Goal: Transaction & Acquisition: Complete application form

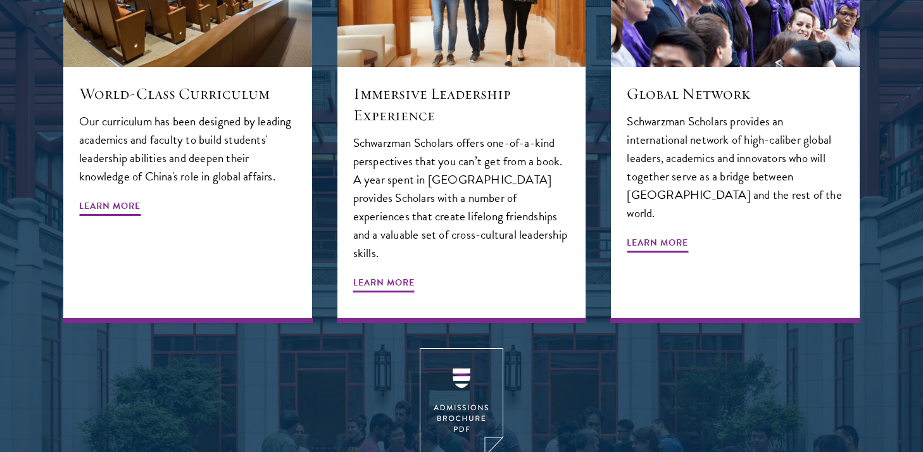
scroll to position [1797, 0]
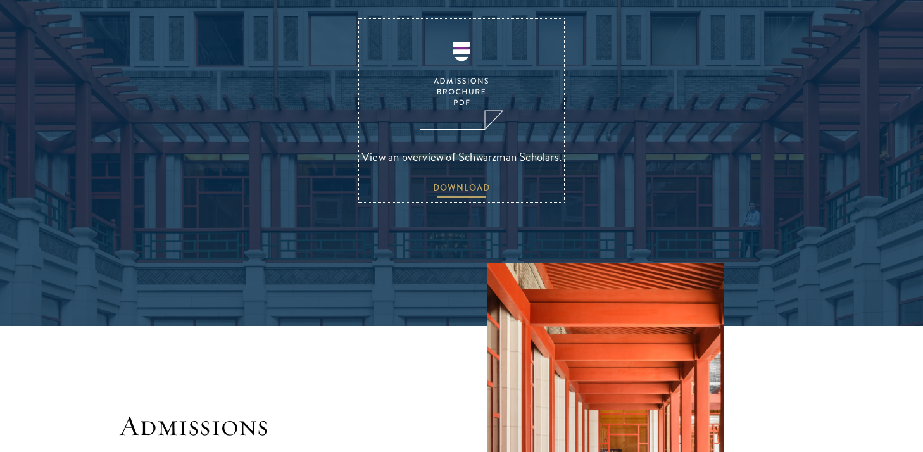
click at [460, 180] on span "DOWNLOAD" at bounding box center [461, 190] width 57 height 20
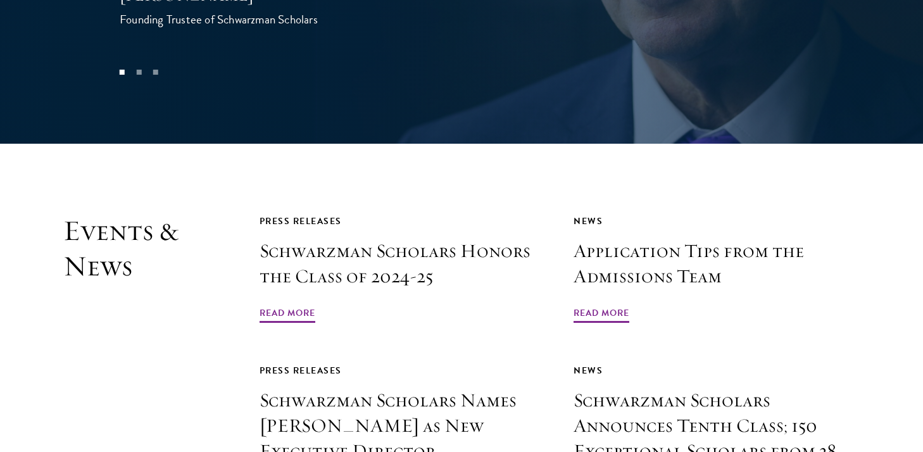
scroll to position [2819, 0]
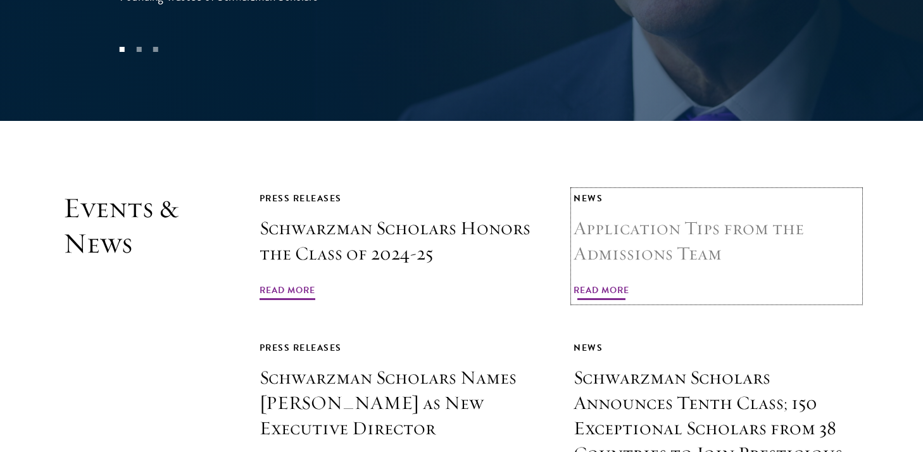
click at [590, 282] on span "Read More" at bounding box center [602, 292] width 56 height 20
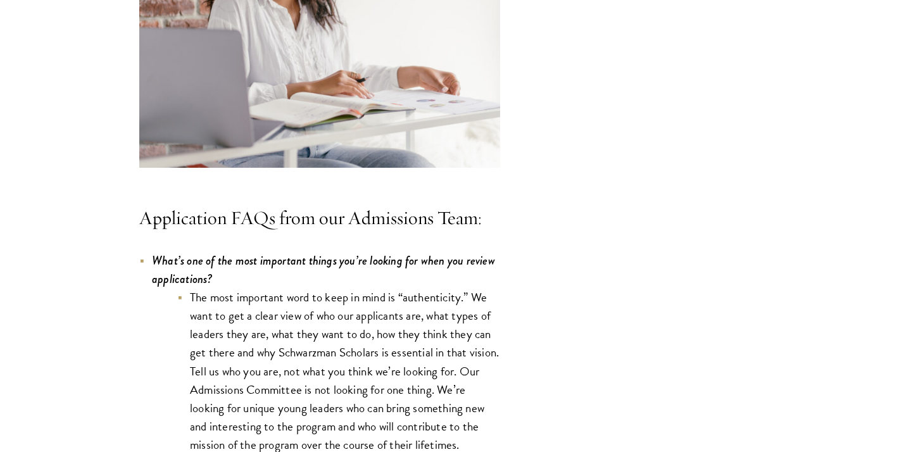
scroll to position [3708, 0]
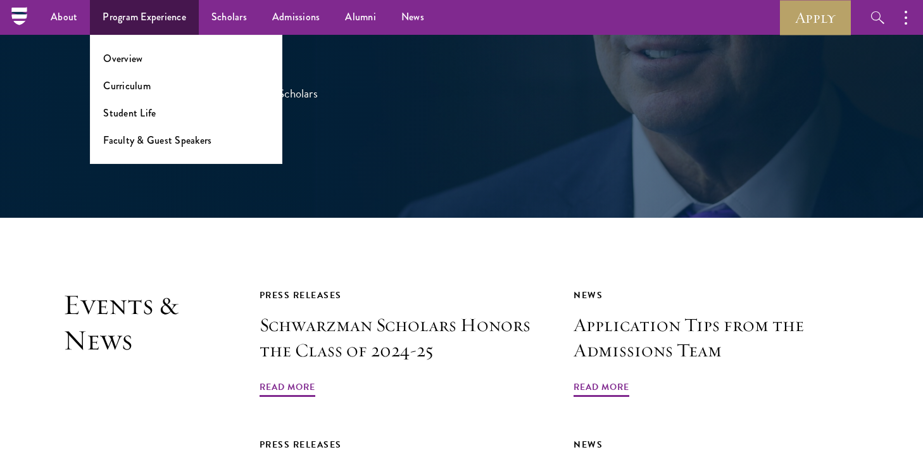
scroll to position [2708, 0]
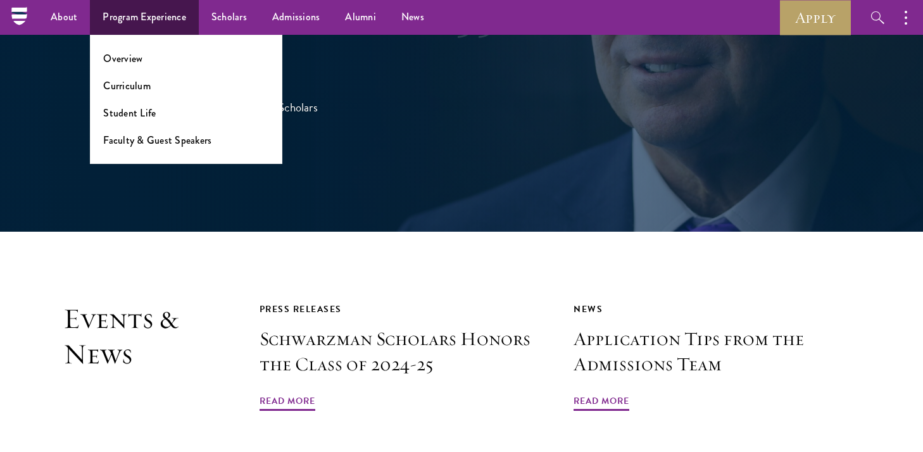
click at [152, 99] on ul "Overview Curriculum Student Life Faculty & Guest Speakers" at bounding box center [186, 99] width 193 height 129
click at [144, 87] on link "Curriculum" at bounding box center [127, 86] width 48 height 15
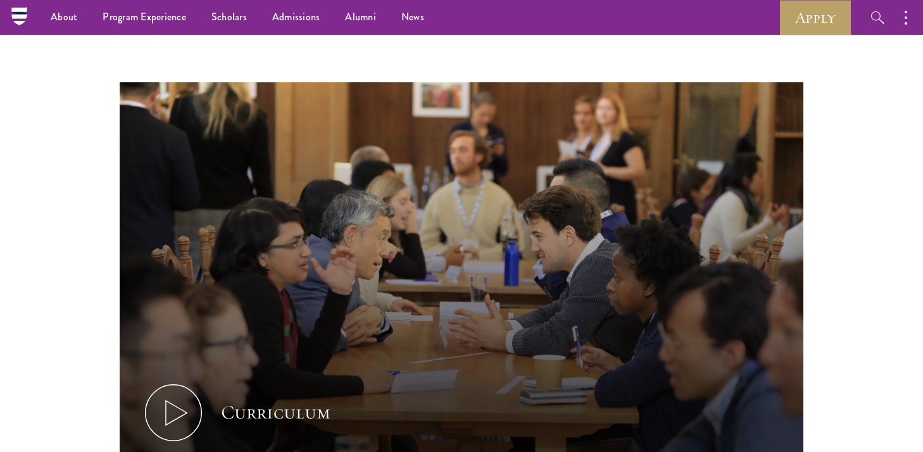
scroll to position [318, 0]
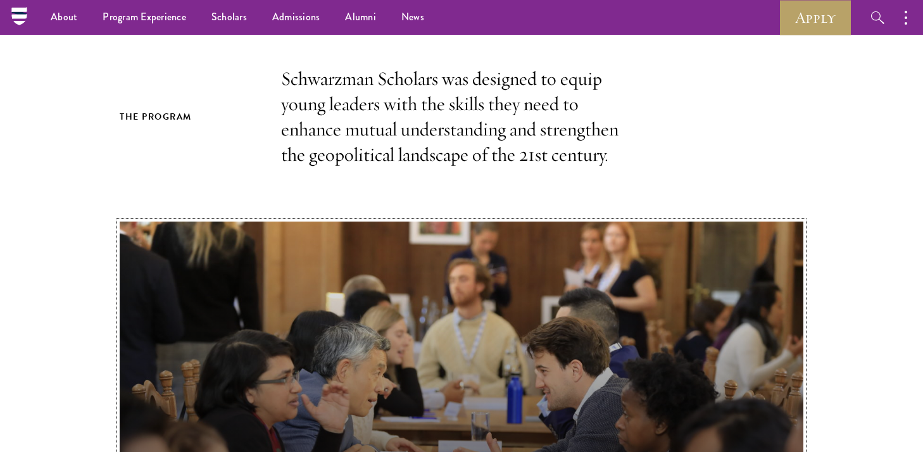
click at [388, 288] on button "Curriculum" at bounding box center [462, 414] width 684 height 385
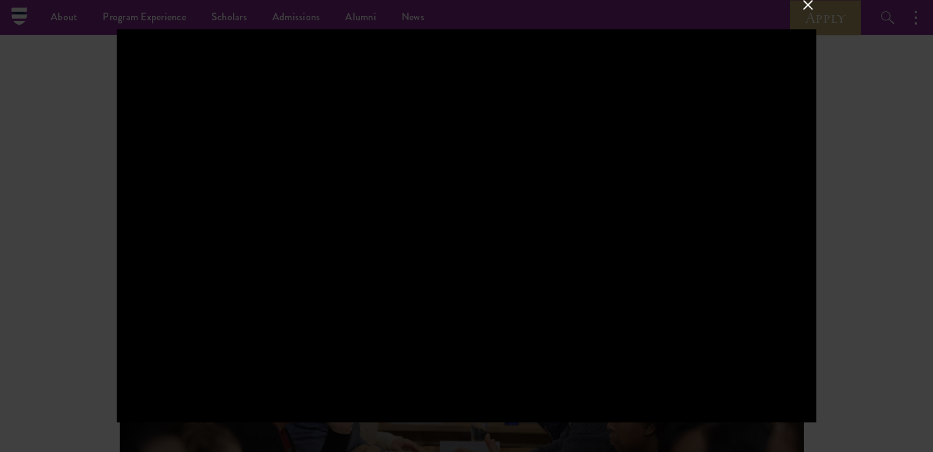
click at [811, 8] on button at bounding box center [807, 5] width 16 height 16
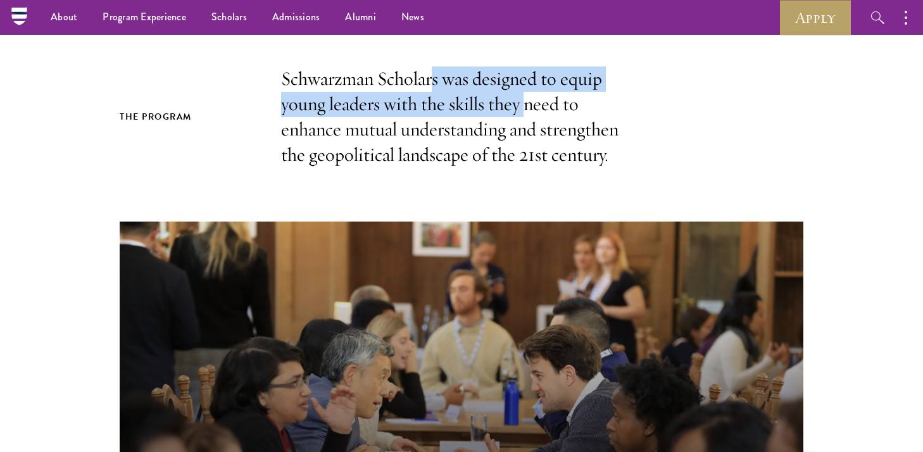
drag, startPoint x: 436, startPoint y: 77, endPoint x: 529, endPoint y: 117, distance: 100.5
click at [529, 117] on p "Schwarzman Scholars was designed to equip young leaders with the skills they ne…" at bounding box center [461, 117] width 361 height 101
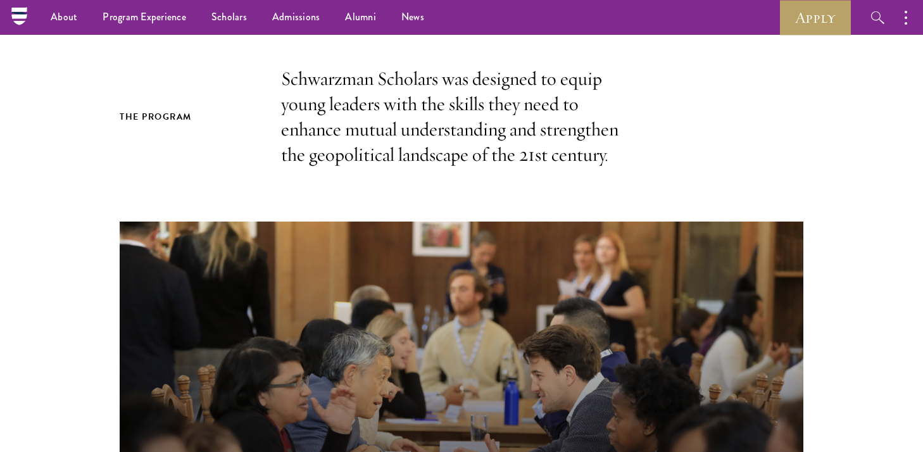
click at [482, 112] on p "Schwarzman Scholars was designed to equip young leaders with the skills they ne…" at bounding box center [461, 117] width 361 height 101
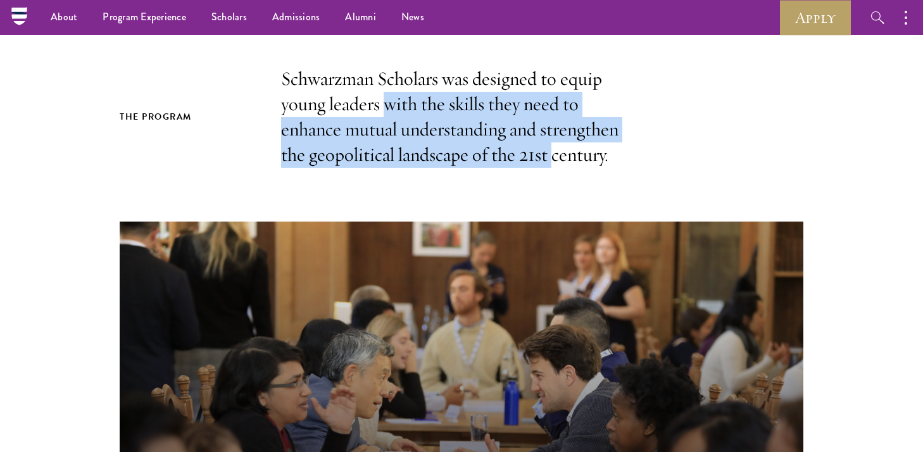
drag, startPoint x: 384, startPoint y: 111, endPoint x: 554, endPoint y: 144, distance: 173.7
click at [554, 144] on p "Schwarzman Scholars was designed to equip young leaders with the skills they ne…" at bounding box center [461, 117] width 361 height 101
click at [502, 142] on p "Schwarzman Scholars was designed to equip young leaders with the skills they ne…" at bounding box center [461, 117] width 361 height 101
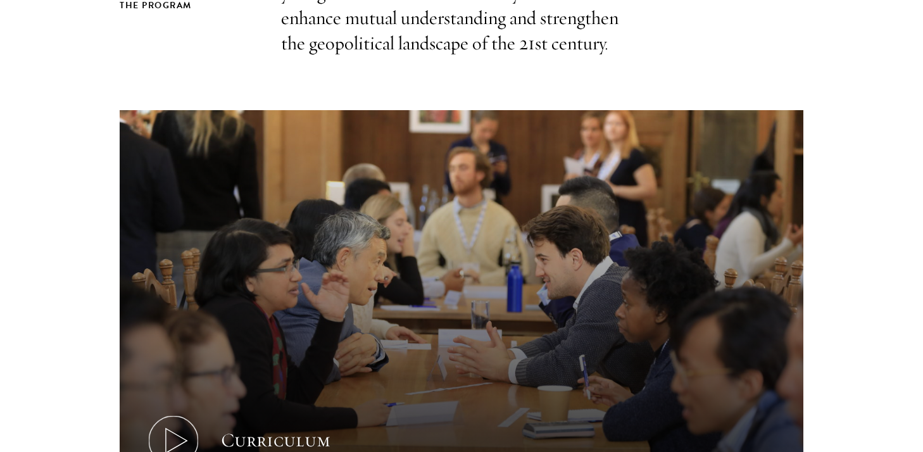
scroll to position [546, 0]
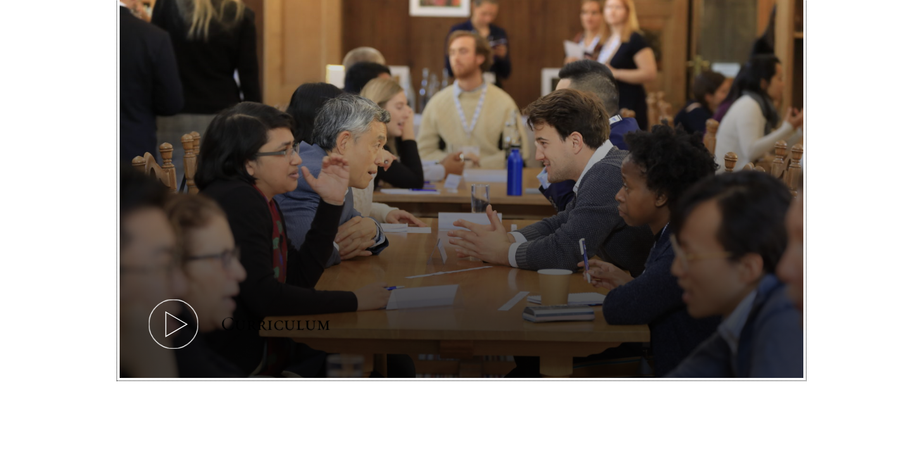
click at [495, 200] on button "Curriculum" at bounding box center [462, 186] width 684 height 385
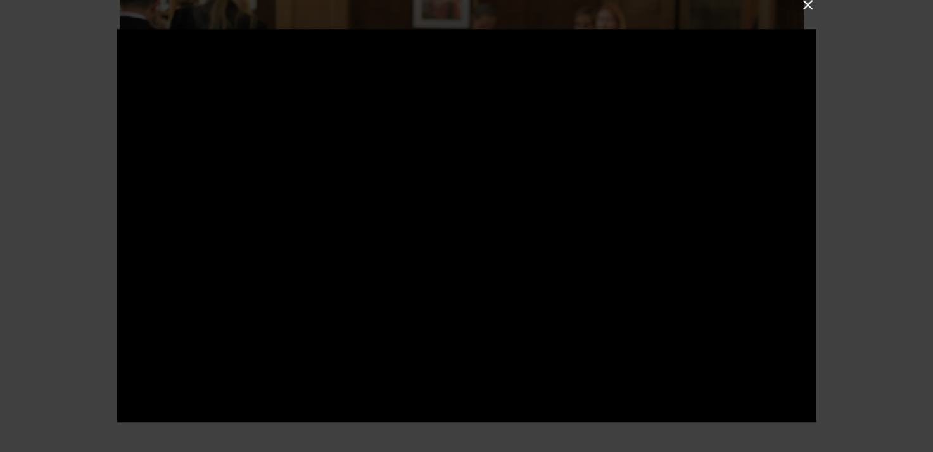
click at [842, 148] on div at bounding box center [466, 226] width 933 height 452
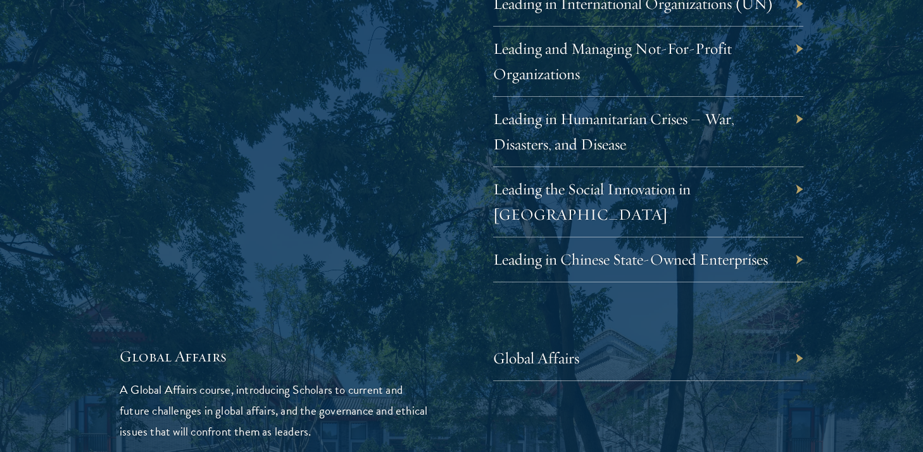
scroll to position [2712, 0]
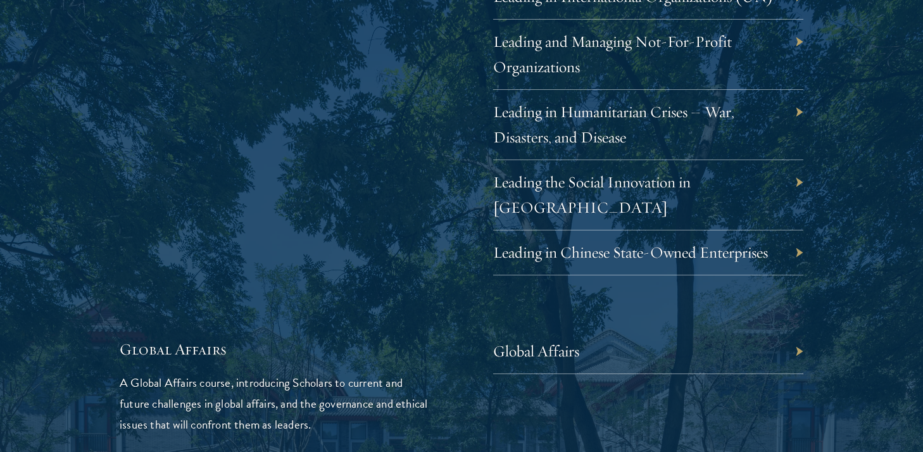
click at [619, 334] on div "Global Affairs" at bounding box center [648, 351] width 310 height 45
click at [577, 341] on link "Global Affairs" at bounding box center [546, 351] width 86 height 20
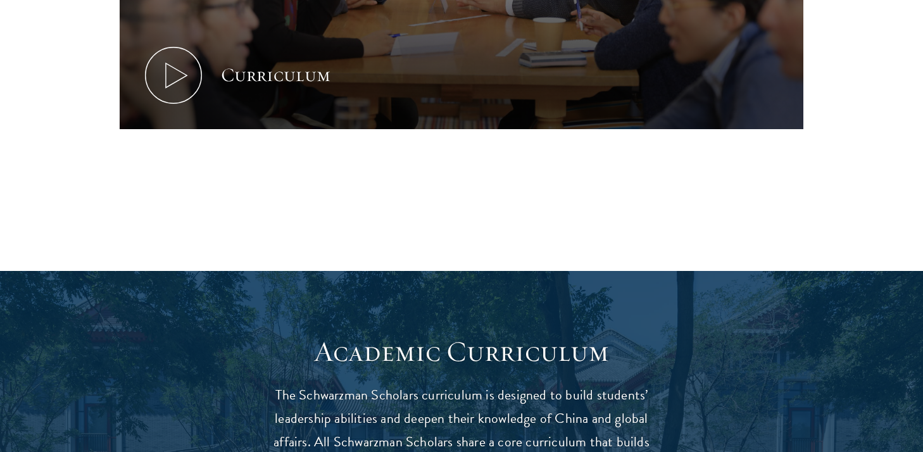
scroll to position [963, 0]
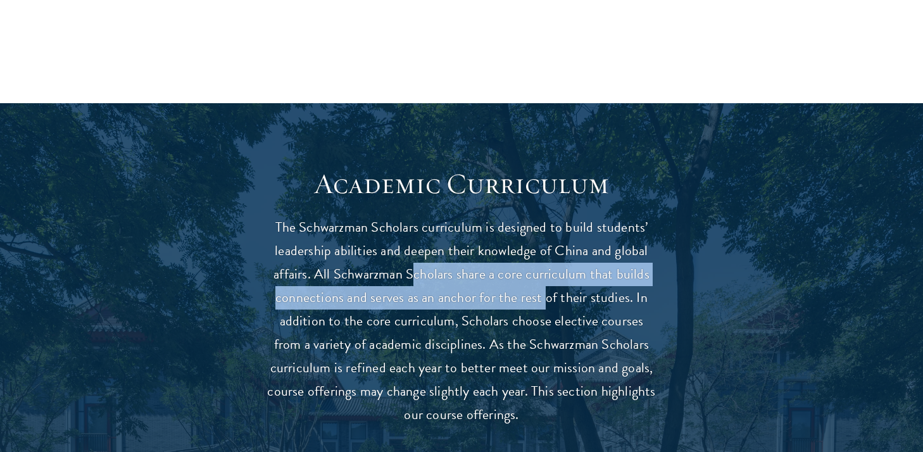
drag, startPoint x: 414, startPoint y: 274, endPoint x: 547, endPoint y: 301, distance: 136.3
click at [547, 301] on p "The Schwarzman Scholars curriculum is designed to build students’ leadership ab…" at bounding box center [461, 321] width 393 height 211
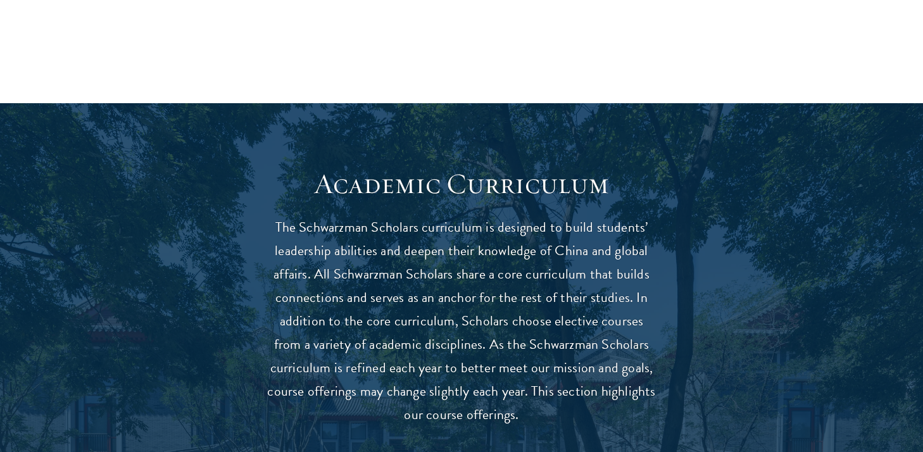
click at [415, 329] on p "The Schwarzman Scholars curriculum is designed to build students’ leadership ab…" at bounding box center [461, 321] width 393 height 211
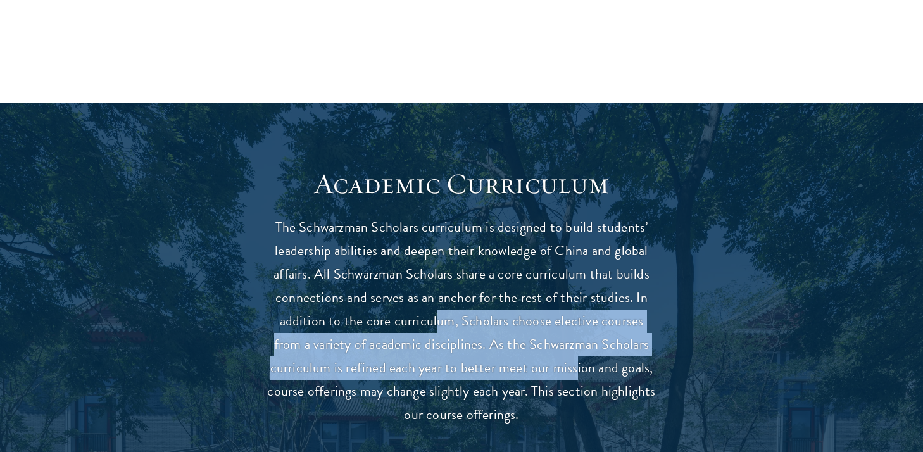
drag, startPoint x: 427, startPoint y: 321, endPoint x: 576, endPoint y: 358, distance: 153.3
click at [576, 358] on p "The Schwarzman Scholars curriculum is designed to build students’ leadership ab…" at bounding box center [461, 321] width 393 height 211
click at [517, 363] on p "The Schwarzman Scholars curriculum is designed to build students’ leadership ab…" at bounding box center [461, 321] width 393 height 211
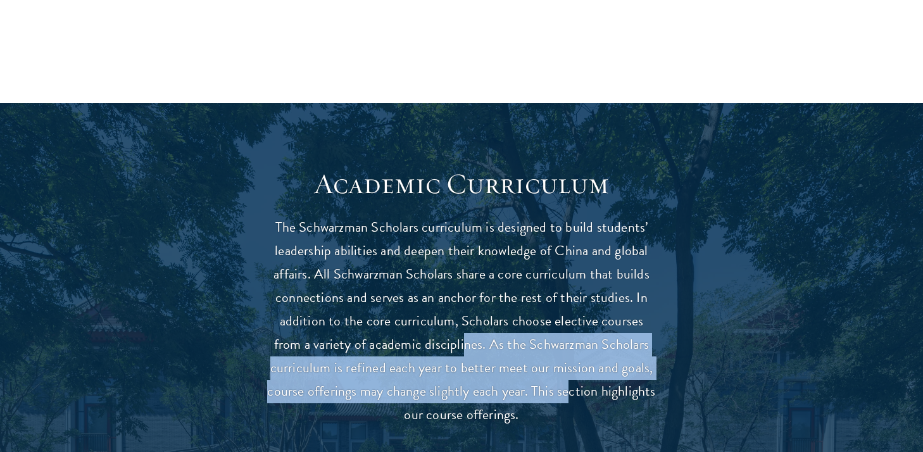
drag, startPoint x: 450, startPoint y: 350, endPoint x: 571, endPoint y: 390, distance: 127.4
click at [571, 390] on p "The Schwarzman Scholars curriculum is designed to build students’ leadership ab…" at bounding box center [461, 321] width 393 height 211
click at [543, 389] on p "The Schwarzman Scholars curriculum is designed to build students’ leadership ab…" at bounding box center [461, 321] width 393 height 211
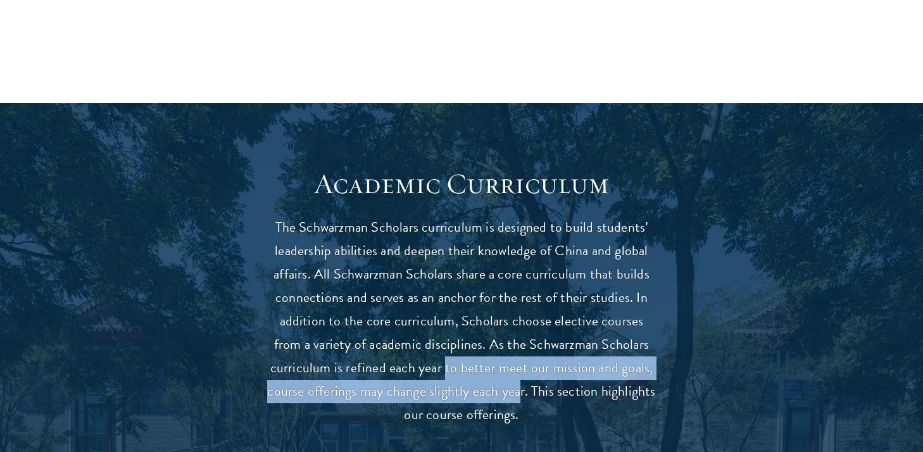
drag, startPoint x: 447, startPoint y: 357, endPoint x: 524, endPoint y: 383, distance: 82.1
click at [522, 386] on p "The Schwarzman Scholars curriculum is designed to build students’ leadership ab…" at bounding box center [461, 321] width 393 height 211
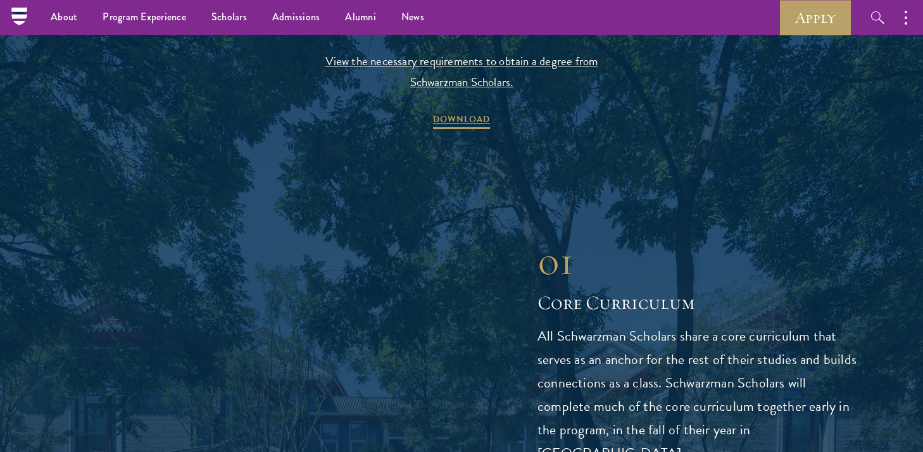
scroll to position [1314, 0]
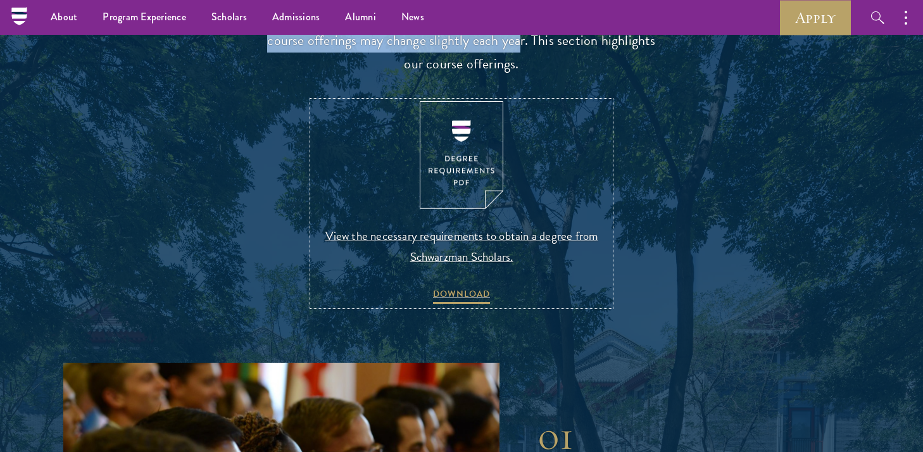
click at [462, 169] on img at bounding box center [462, 155] width 84 height 108
click at [462, 177] on img at bounding box center [462, 155] width 84 height 108
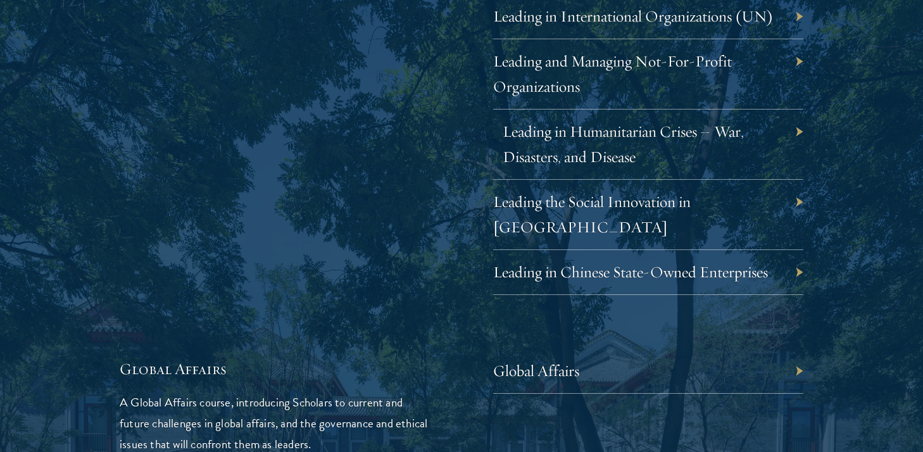
scroll to position [2703, 0]
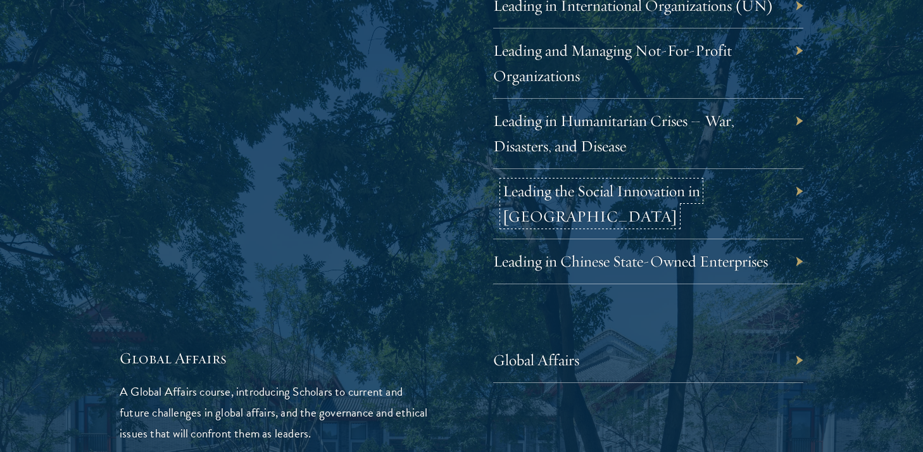
click at [647, 190] on link "Leading the Social Innovation in China" at bounding box center [602, 203] width 198 height 45
click at [803, 193] on div "Leading the Social Innovation in China" at bounding box center [648, 204] width 310 height 70
click at [802, 191] on div "Leading the Social Innovation in China" at bounding box center [648, 204] width 310 height 70
click at [802, 194] on div "Leading the Social Innovation in China" at bounding box center [648, 204] width 310 height 70
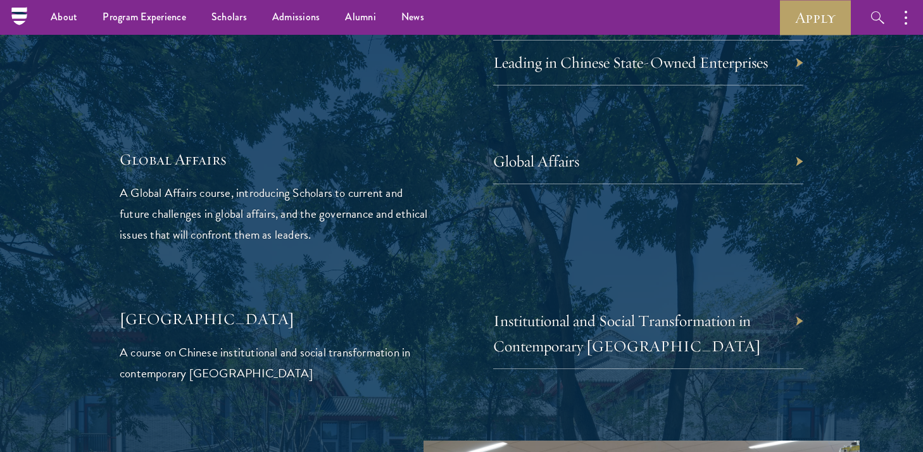
scroll to position [2850, 0]
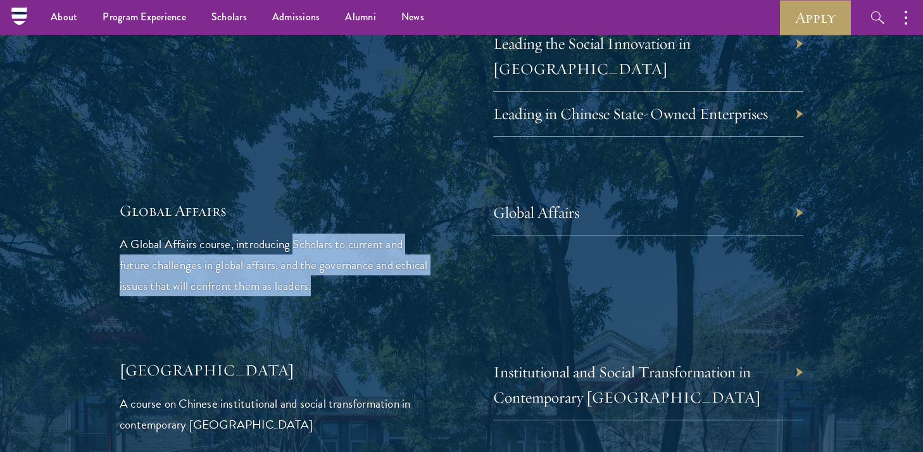
drag, startPoint x: 296, startPoint y: 219, endPoint x: 364, endPoint y: 254, distance: 76.8
click at [364, 254] on p "A Global Affairs course, introducing Scholars to current and future challenges …" at bounding box center [275, 265] width 310 height 63
drag, startPoint x: 345, startPoint y: 268, endPoint x: 135, endPoint y: 227, distance: 214.2
click at [135, 234] on p "A Global Affairs course, introducing Scholars to current and future challenges …" at bounding box center [275, 265] width 310 height 63
click at [197, 239] on p "A Global Affairs course, introducing Scholars to current and future challenges …" at bounding box center [275, 265] width 310 height 63
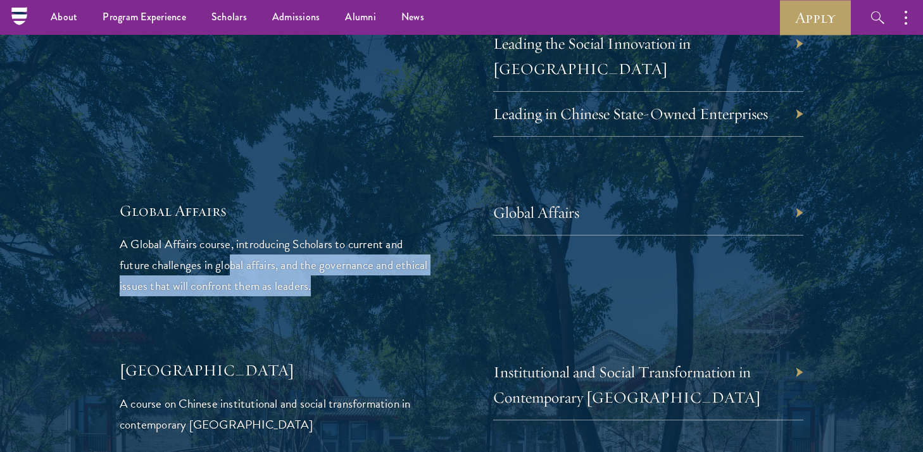
drag, startPoint x: 229, startPoint y: 230, endPoint x: 354, endPoint y: 259, distance: 128.8
click at [354, 259] on p "A Global Affairs course, introducing Scholars to current and future challenges …" at bounding box center [275, 265] width 310 height 63
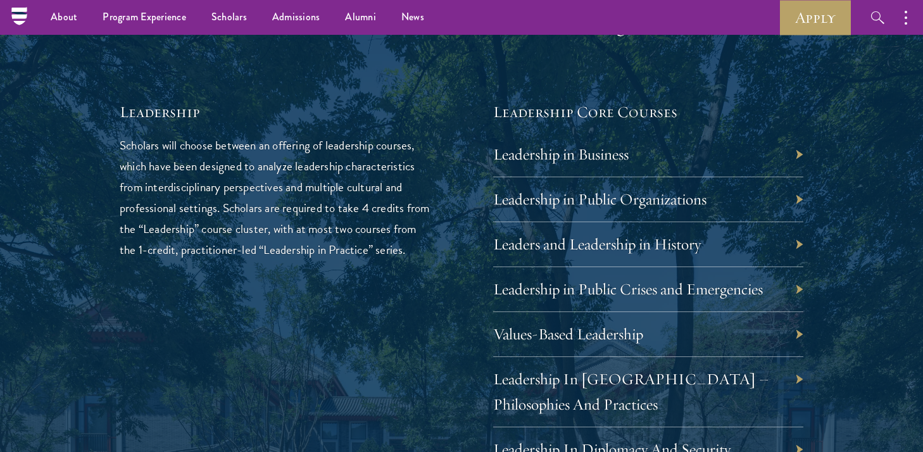
scroll to position [2002, 0]
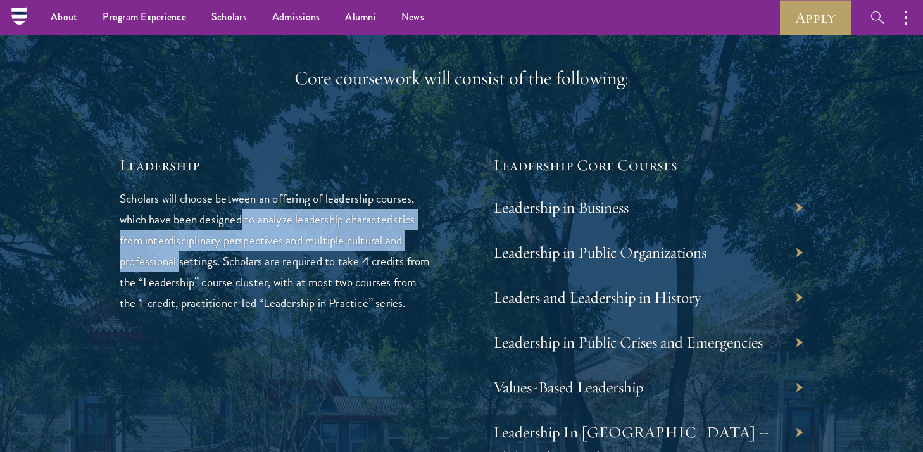
drag, startPoint x: 176, startPoint y: 258, endPoint x: 243, endPoint y: 221, distance: 76.8
click at [243, 221] on p "Scholars will choose between an offering of leadership courses, which have been…" at bounding box center [275, 250] width 310 height 125
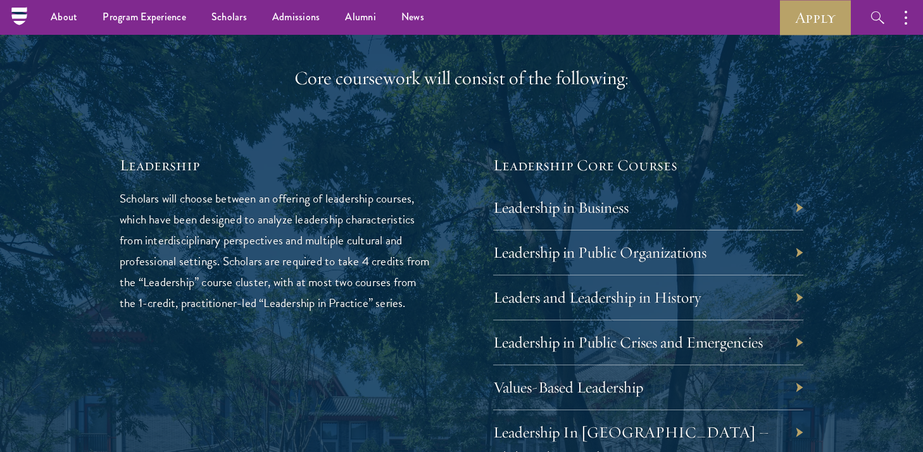
click at [202, 208] on p "Scholars will choose between an offering of leadership courses, which have been…" at bounding box center [275, 250] width 310 height 125
drag, startPoint x: 141, startPoint y: 205, endPoint x: 266, endPoint y: 274, distance: 142.9
click at [266, 274] on p "Scholars will choose between an offering of leadership courses, which have been…" at bounding box center [275, 250] width 310 height 125
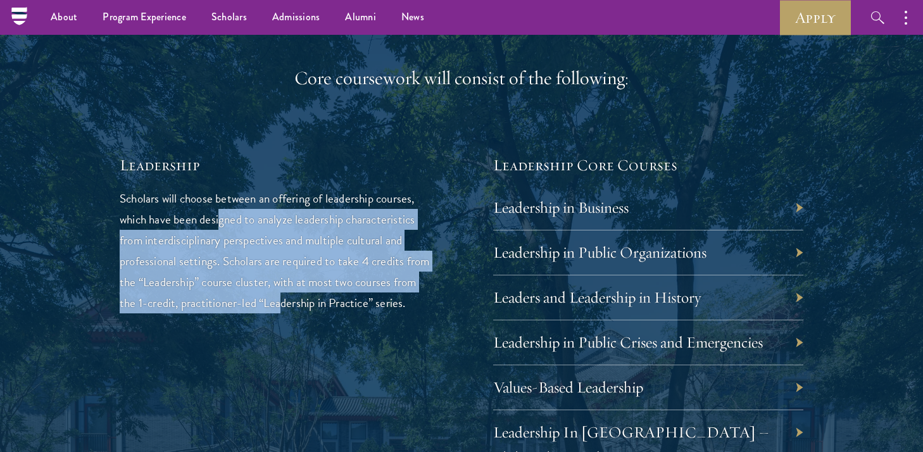
drag, startPoint x: 222, startPoint y: 212, endPoint x: 310, endPoint y: 294, distance: 120.5
click at [310, 294] on p "Scholars will choose between an offering of leadership courses, which have been…" at bounding box center [275, 250] width 310 height 125
click at [215, 281] on p "Scholars will choose between an offering of leadership courses, which have been…" at bounding box center [275, 250] width 310 height 125
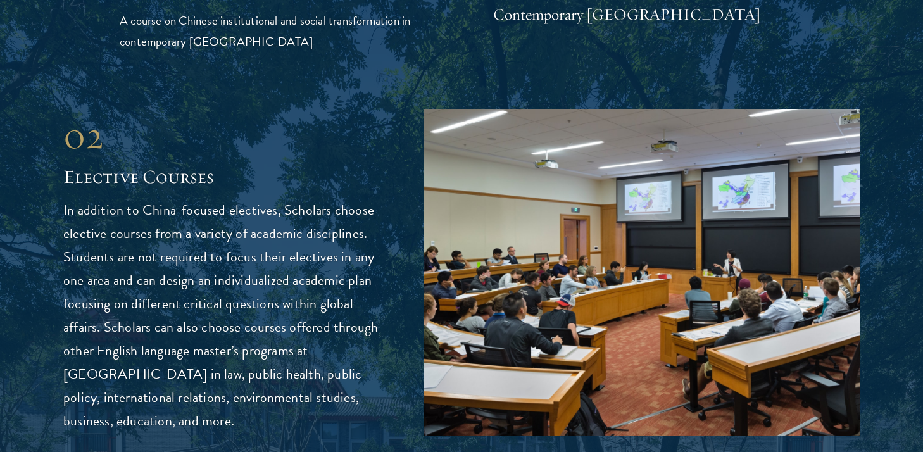
scroll to position [3239, 0]
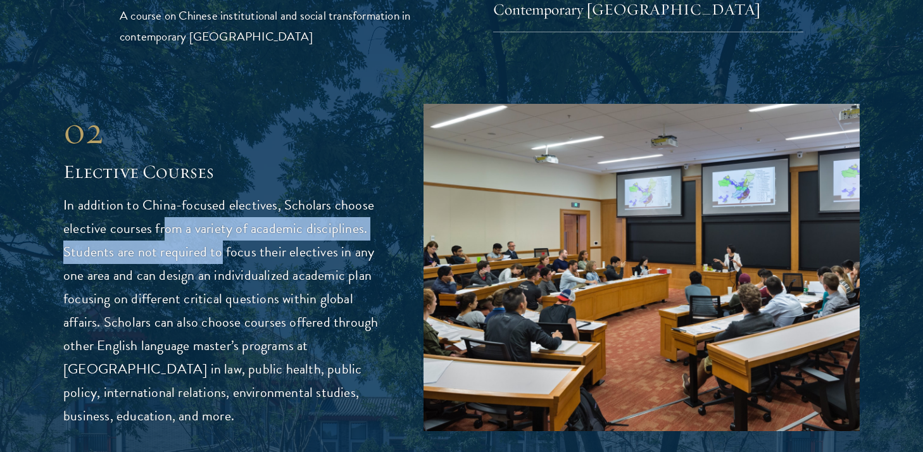
drag, startPoint x: 163, startPoint y: 209, endPoint x: 218, endPoint y: 229, distance: 58.5
click at [218, 229] on p "In addition to China-focused electives, Scholars choose elective courses from a…" at bounding box center [224, 311] width 322 height 234
click at [206, 230] on p "In addition to China-focused electives, Scholars choose elective courses from a…" at bounding box center [224, 311] width 322 height 234
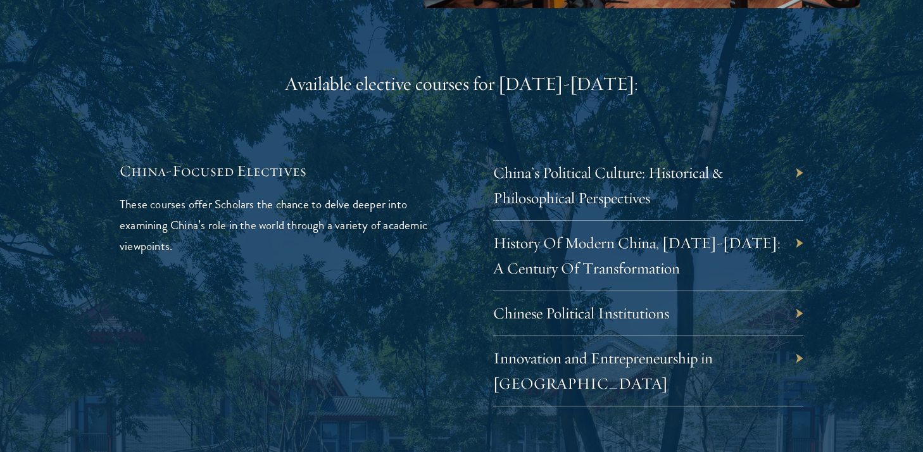
scroll to position [3662, 0]
click at [623, 348] on link "Innovation and Entrepreneurship in China" at bounding box center [613, 370] width 220 height 45
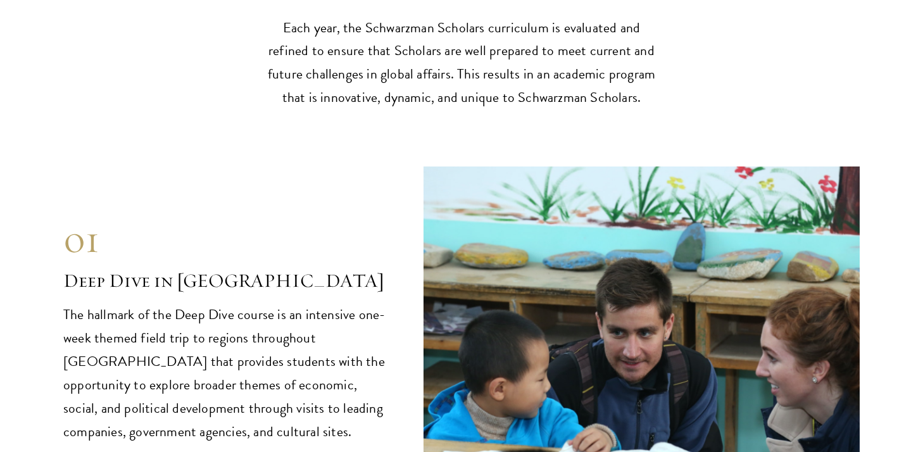
scroll to position [5027, 0]
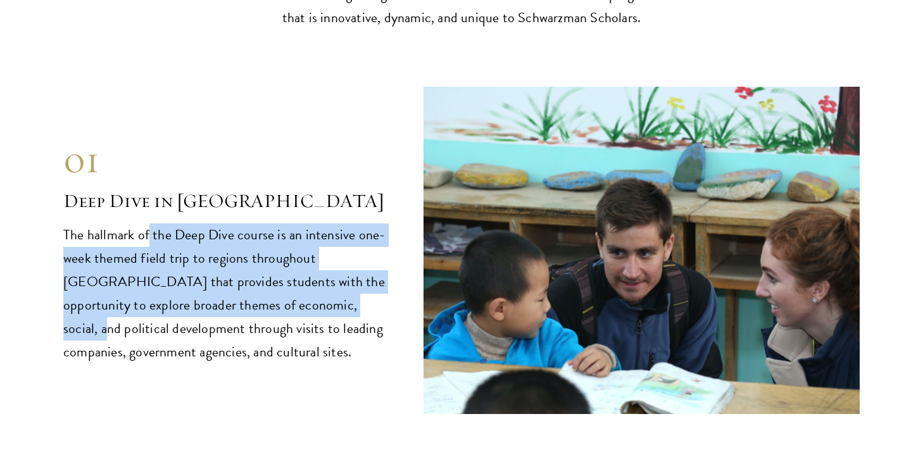
drag, startPoint x: 191, startPoint y: 181, endPoint x: 286, endPoint y: 253, distance: 119.7
click at [286, 253] on p "The hallmark of the Deep Dive course is an intensive one-week themed field trip…" at bounding box center [224, 294] width 322 height 141
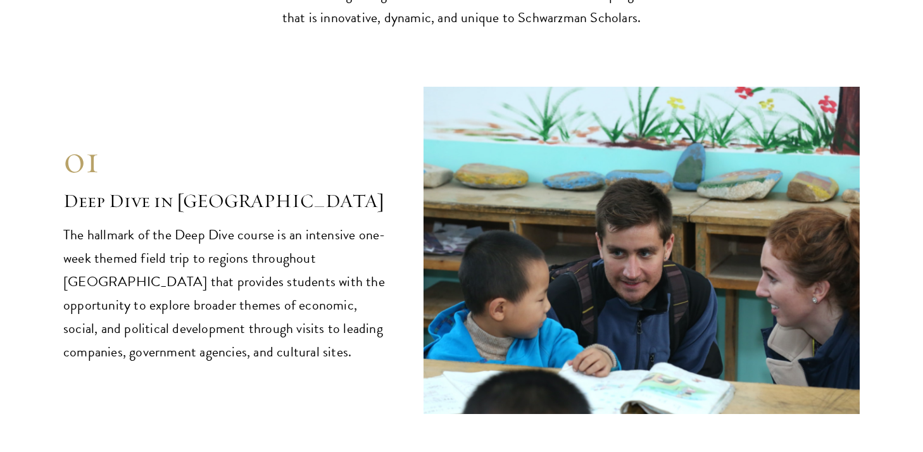
click at [187, 235] on p "The hallmark of the Deep Dive course is an intensive one-week themed field trip…" at bounding box center [224, 294] width 322 height 141
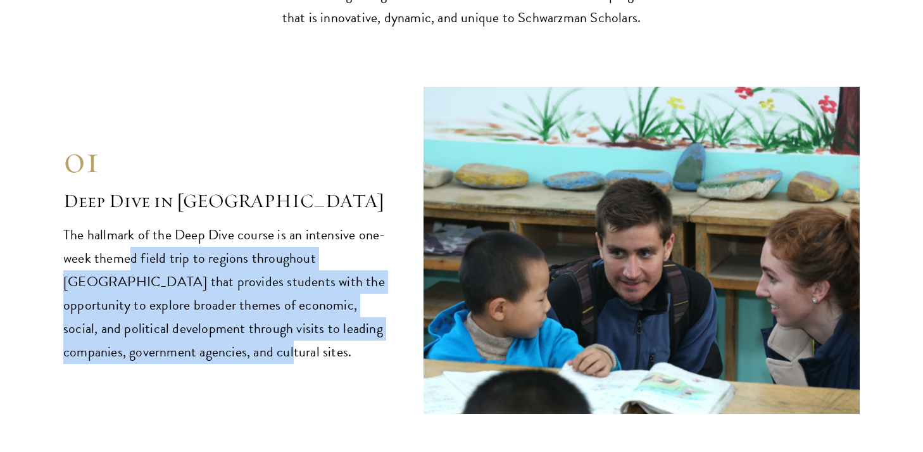
drag, startPoint x: 132, startPoint y: 200, endPoint x: 245, endPoint y: 307, distance: 155.5
click at [245, 307] on p "The hallmark of the Deep Dive course is an intensive one-week themed field trip…" at bounding box center [224, 294] width 322 height 141
click at [225, 293] on p "The hallmark of the Deep Dive course is an intensive one-week themed field trip…" at bounding box center [224, 294] width 322 height 141
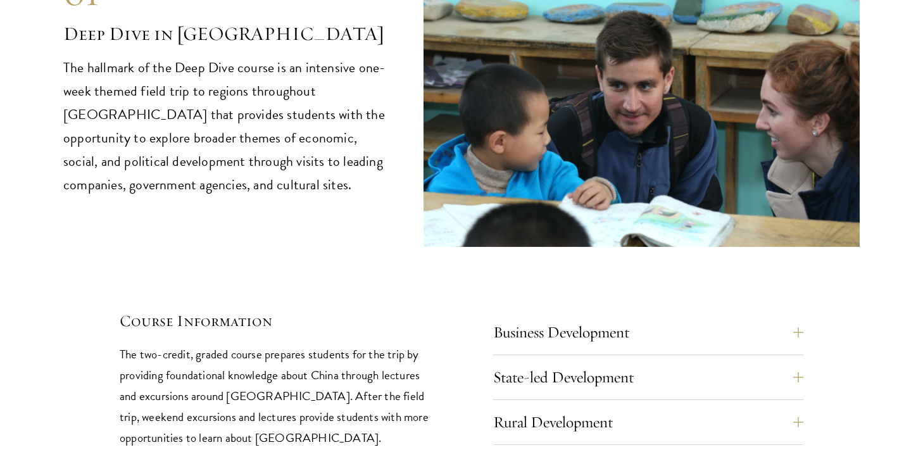
scroll to position [5232, 0]
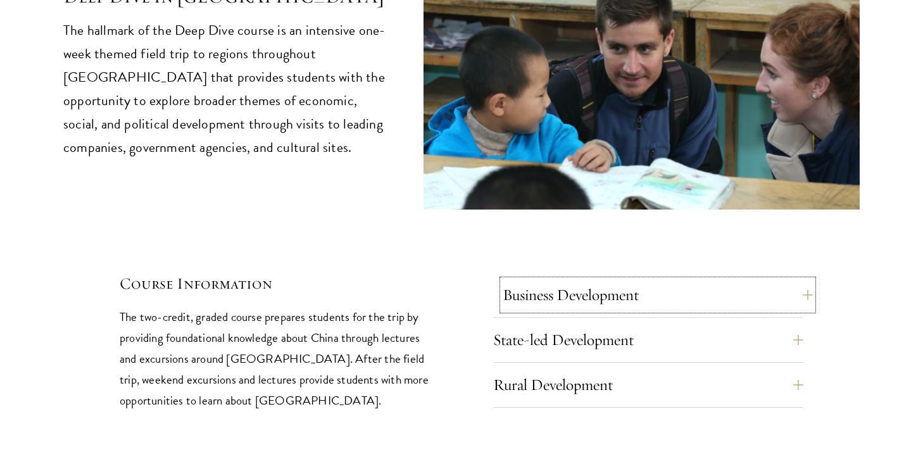
click at [623, 280] on button "Business Development" at bounding box center [658, 295] width 310 height 30
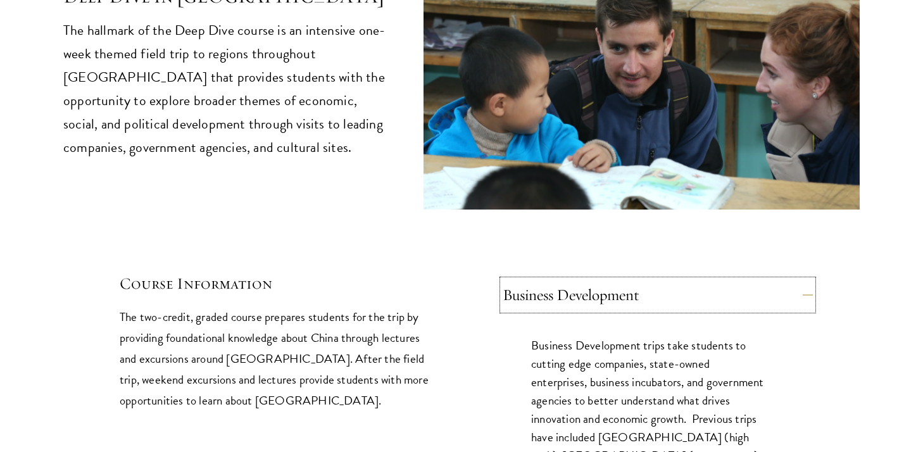
click at [623, 280] on button "Business Development" at bounding box center [658, 295] width 310 height 30
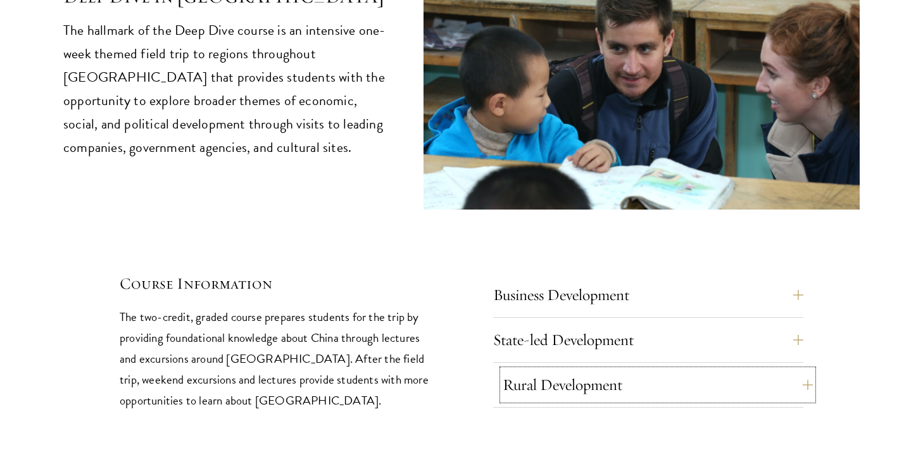
click at [616, 370] on button "Rural Development" at bounding box center [658, 385] width 310 height 30
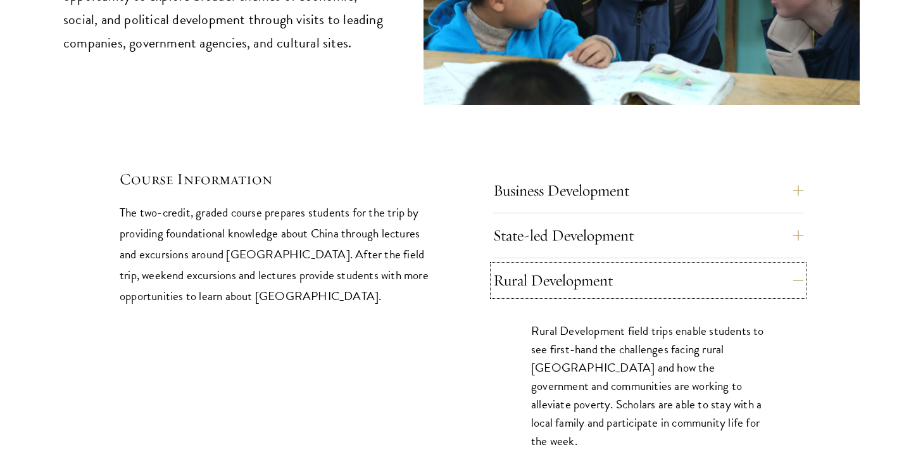
scroll to position [5339, 0]
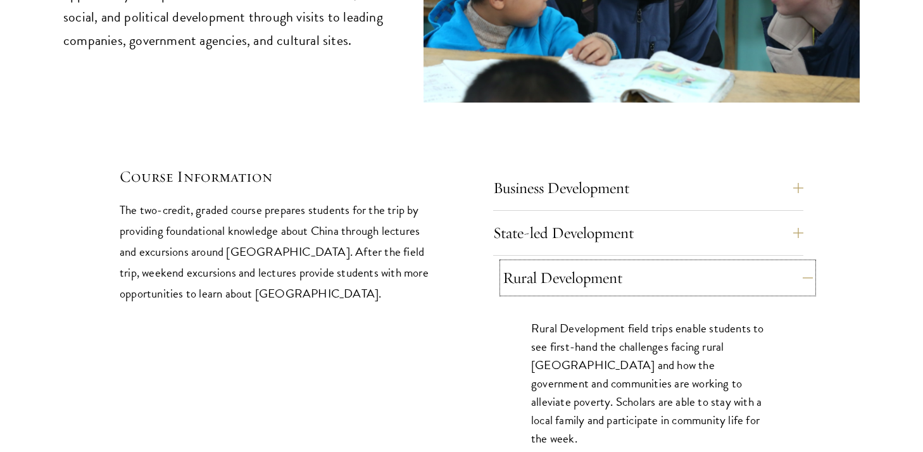
click at [598, 263] on button "Rural Development" at bounding box center [658, 278] width 310 height 30
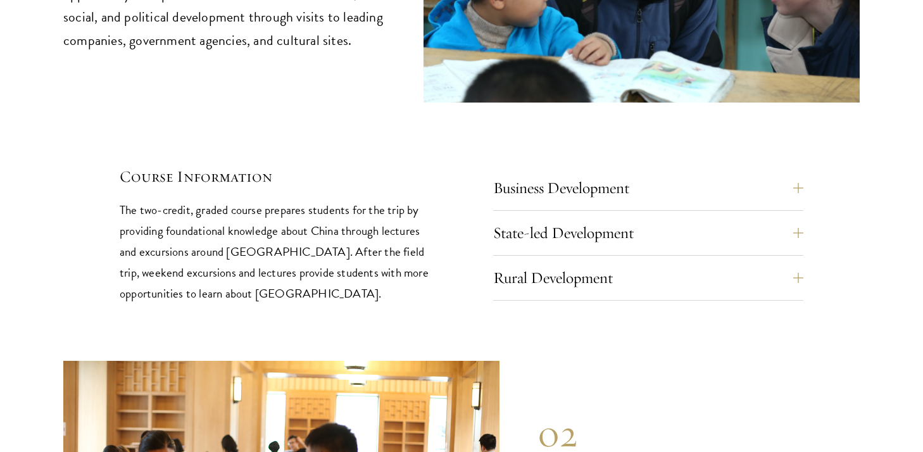
click at [601, 208] on div "Business Development Business Development trips take students to cutting edge c…" at bounding box center [648, 237] width 310 height 128
click at [608, 263] on button "Rural Development" at bounding box center [658, 278] width 310 height 30
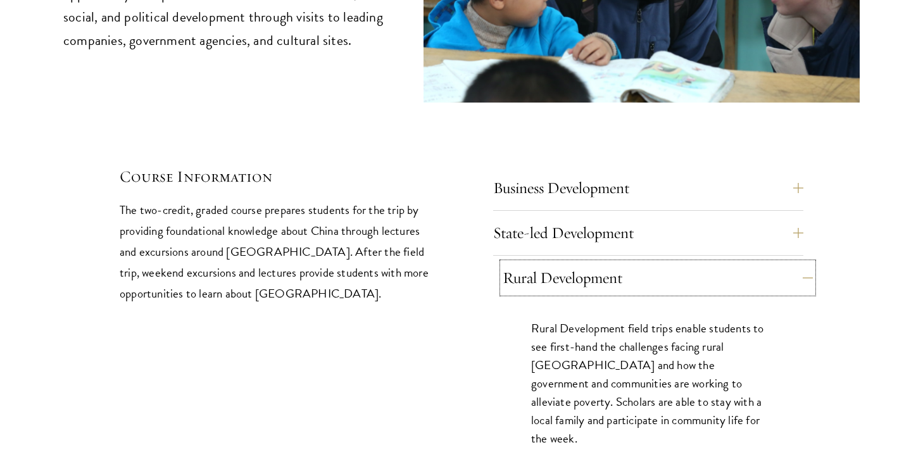
click at [609, 263] on button "Rural Development" at bounding box center [658, 278] width 310 height 30
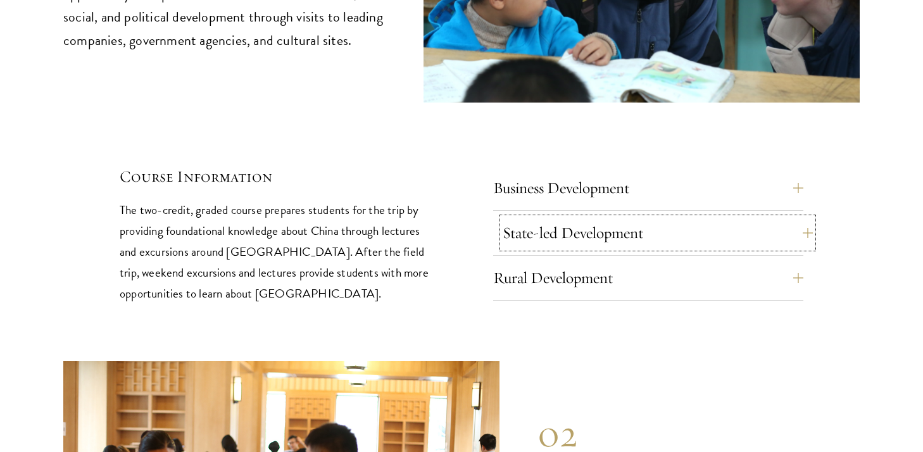
click at [607, 218] on button "State-led Development" at bounding box center [658, 233] width 310 height 30
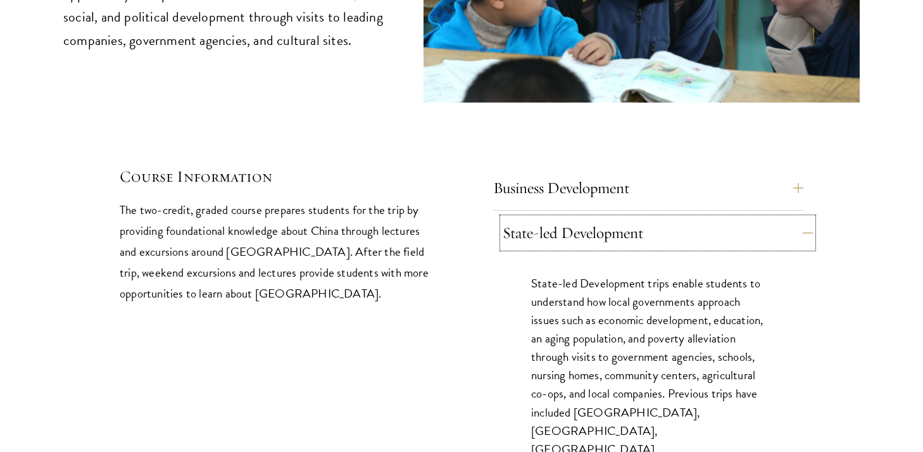
click at [606, 218] on button "State-led Development" at bounding box center [658, 233] width 310 height 30
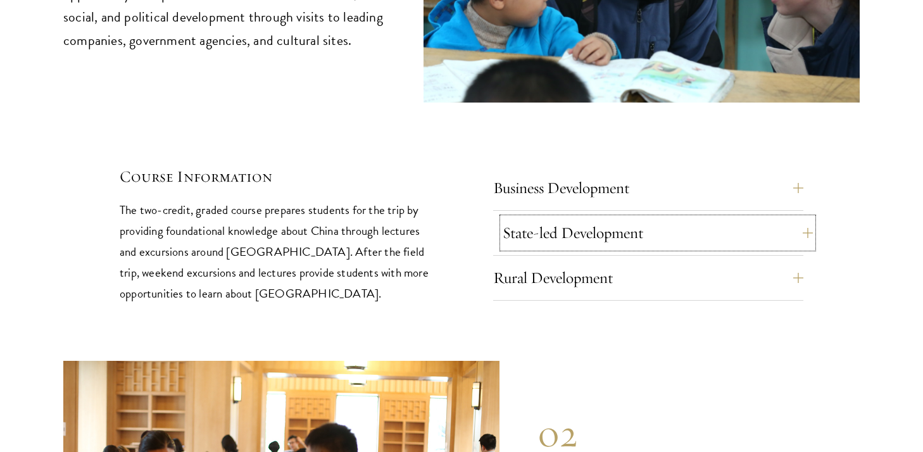
click at [606, 218] on button "State-led Development" at bounding box center [658, 233] width 310 height 30
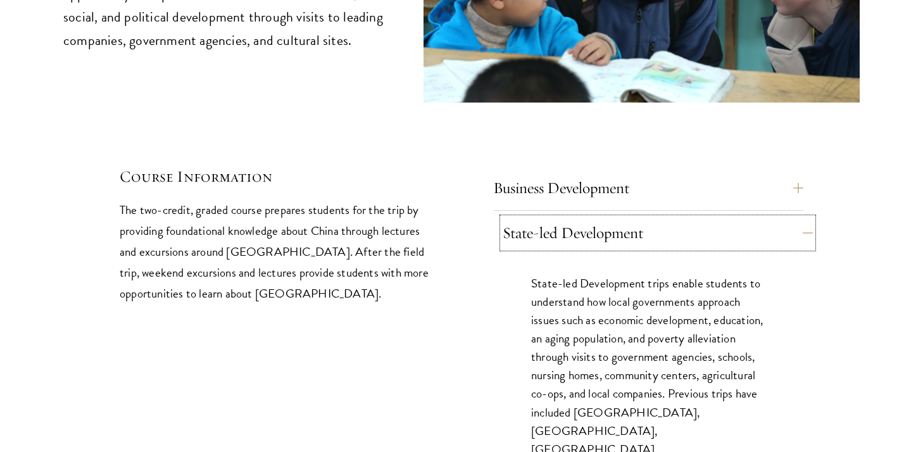
click at [604, 218] on button "State-led Development" at bounding box center [658, 233] width 310 height 30
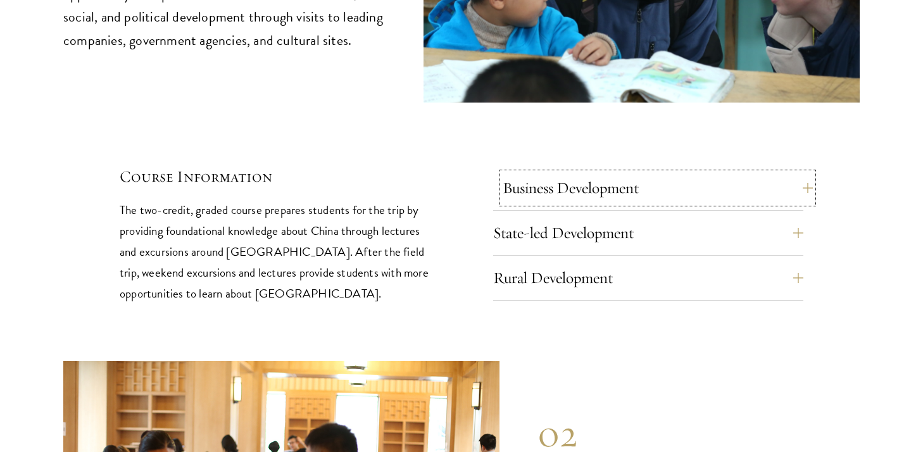
click at [592, 173] on button "Business Development" at bounding box center [658, 188] width 310 height 30
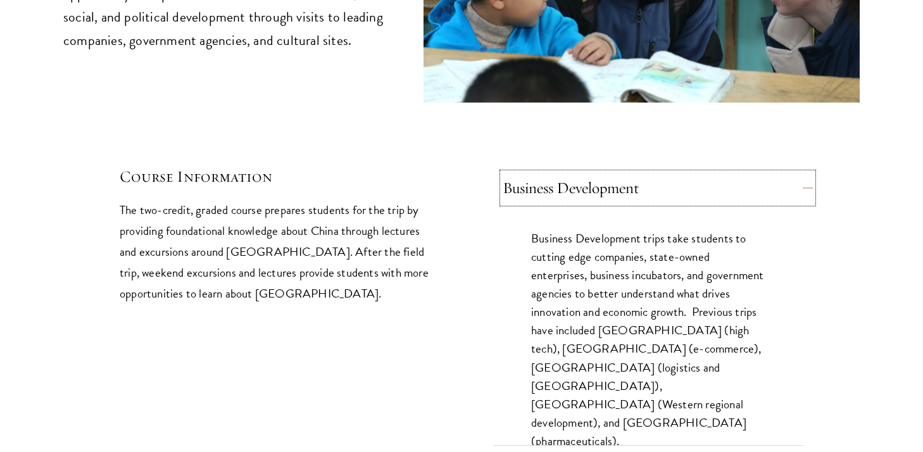
click at [594, 173] on button "Business Development" at bounding box center [658, 188] width 310 height 30
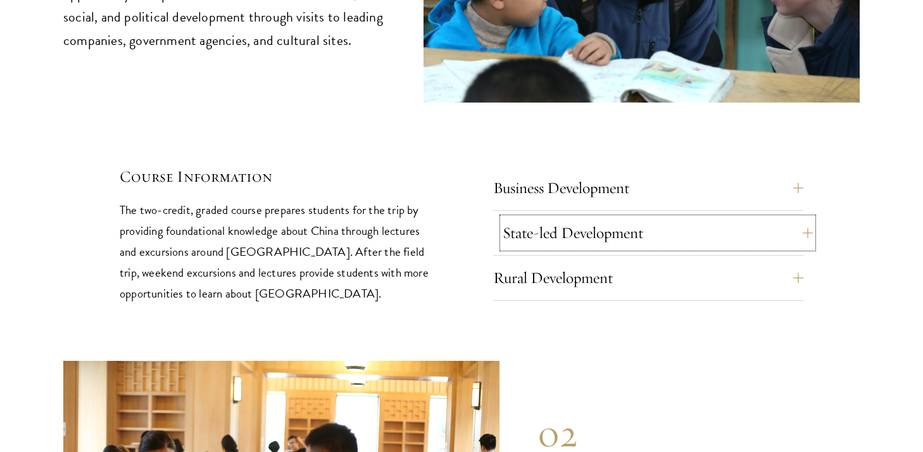
click at [606, 218] on button "State-led Development" at bounding box center [658, 233] width 310 height 30
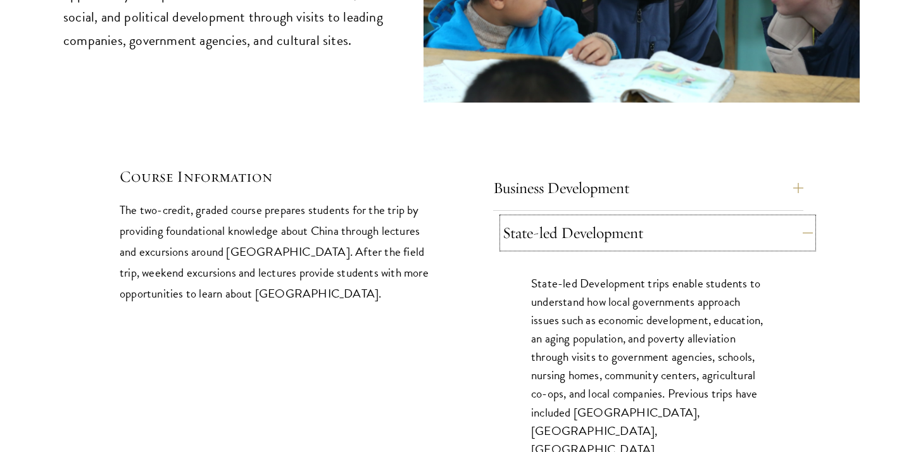
click at [606, 218] on button "State-led Development" at bounding box center [658, 233] width 310 height 30
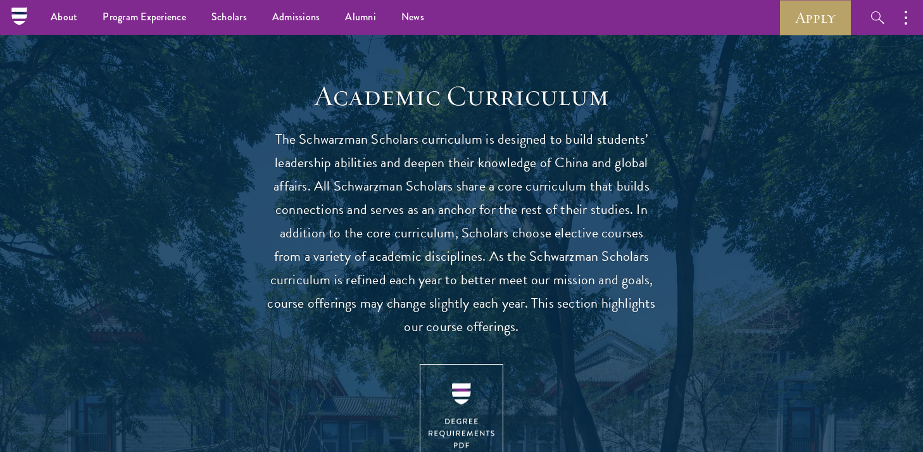
scroll to position [0, 0]
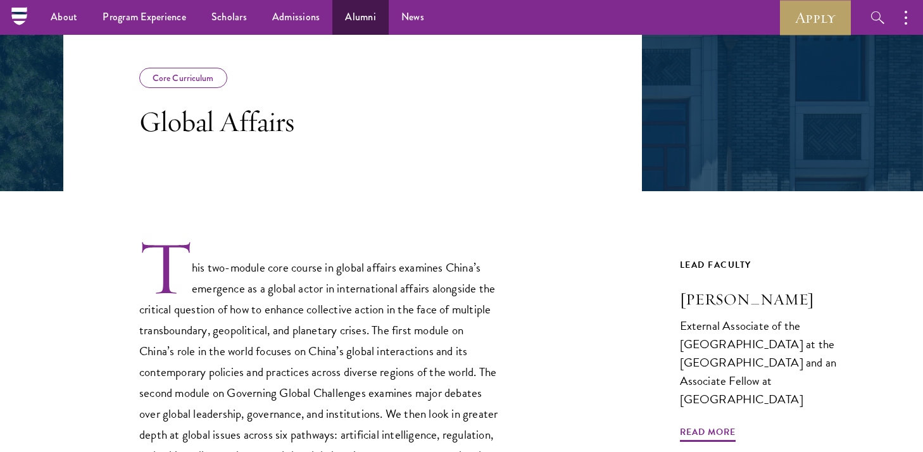
scroll to position [196, 0]
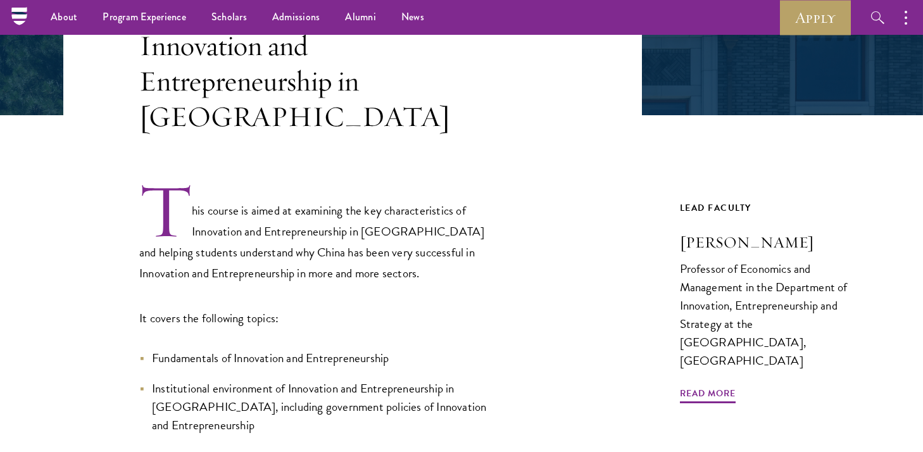
scroll to position [274, 0]
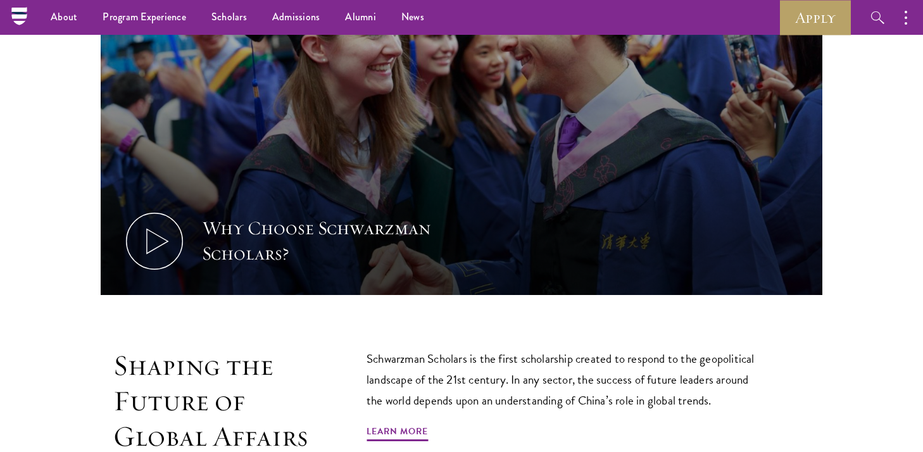
scroll to position [258, 0]
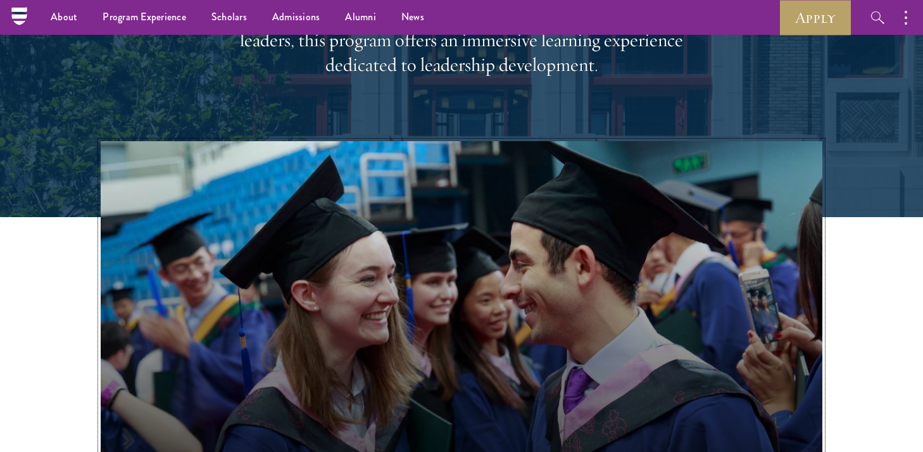
click at [459, 211] on button "Why Choose Schwarzman Scholars?" at bounding box center [462, 344] width 722 height 406
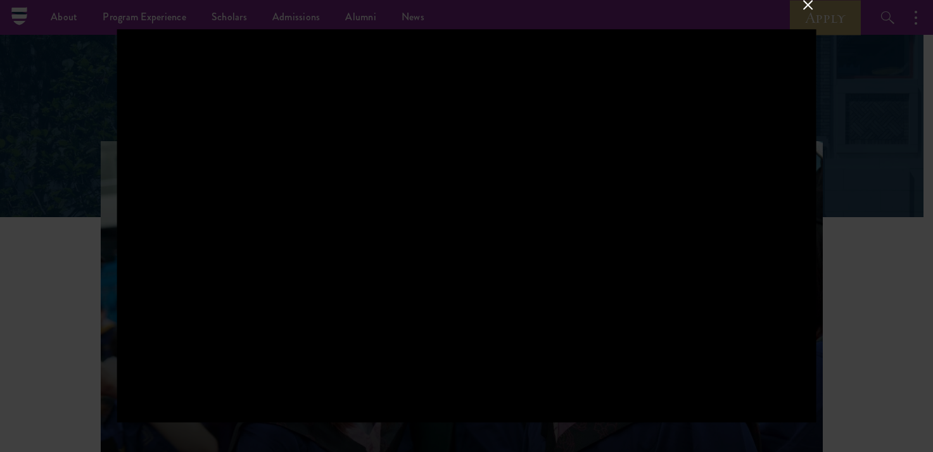
click at [846, 241] on div at bounding box center [466, 226] width 933 height 452
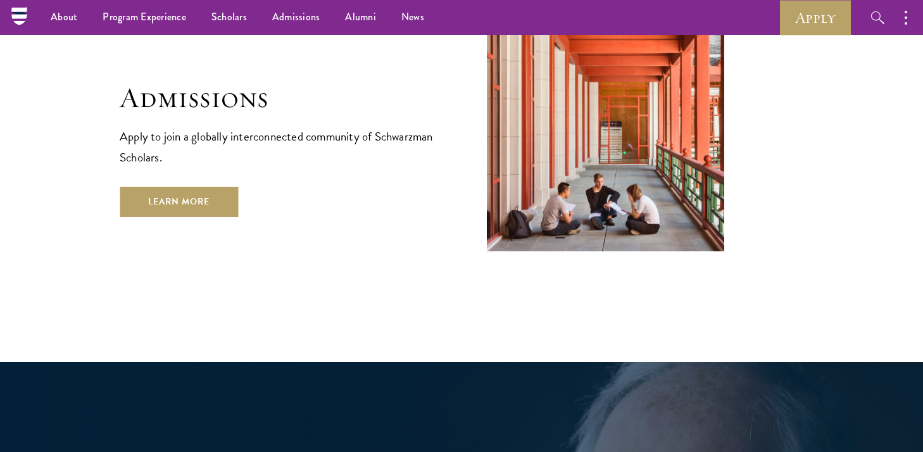
scroll to position [2112, 0]
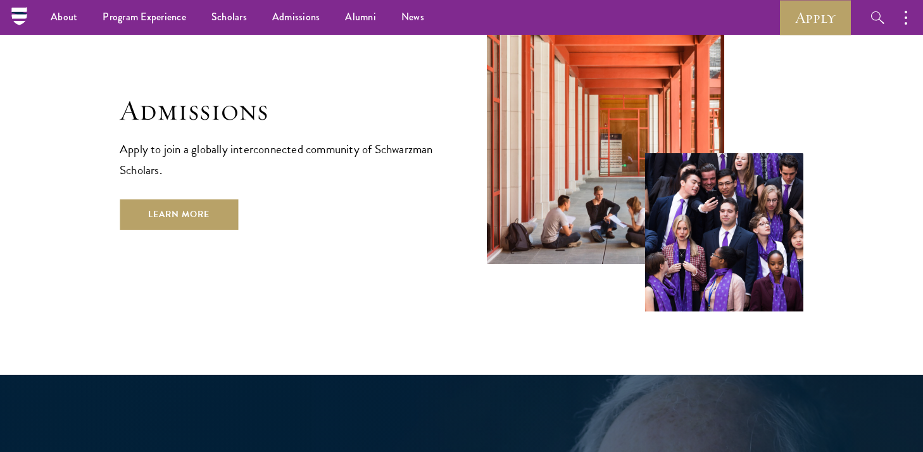
click at [201, 167] on div "Admissions Apply to join a globally interconnected community of Schwarzman Scho…" at bounding box center [462, 129] width 684 height 364
click at [201, 200] on link "Learn More" at bounding box center [179, 215] width 118 height 30
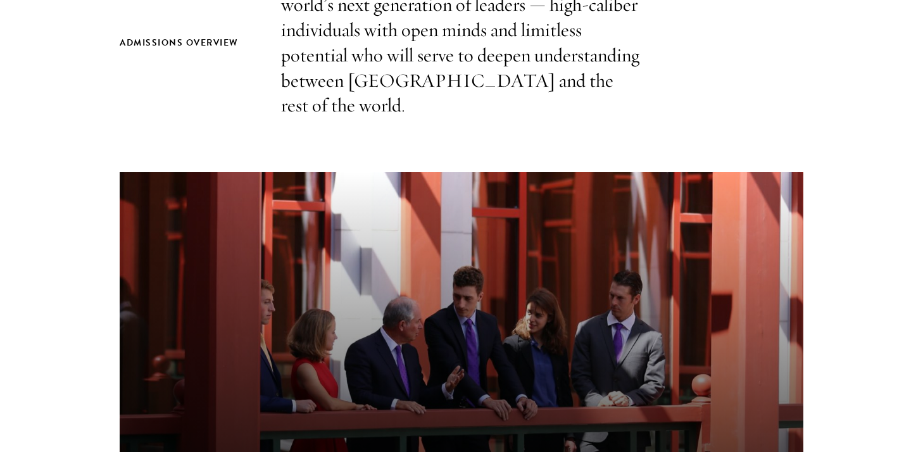
scroll to position [725, 0]
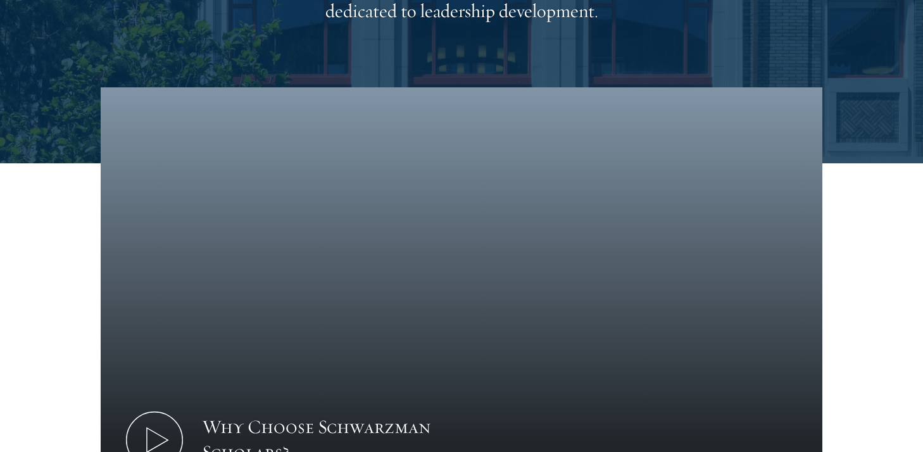
scroll to position [441, 0]
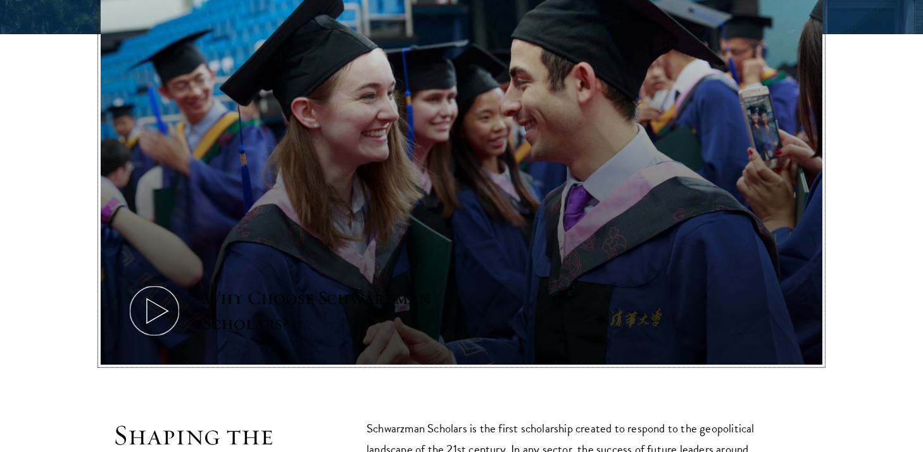
click at [417, 181] on button "Why Choose Schwarzman Scholars?" at bounding box center [462, 161] width 722 height 406
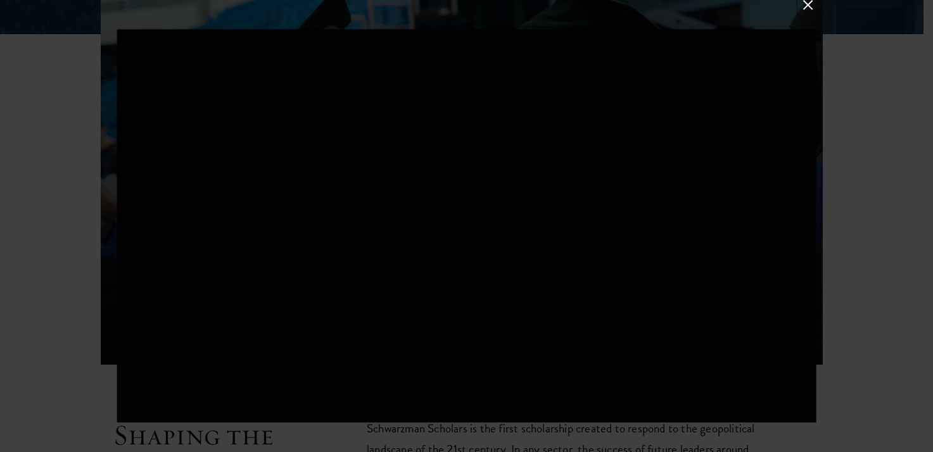
click at [809, 6] on button at bounding box center [807, 5] width 16 height 16
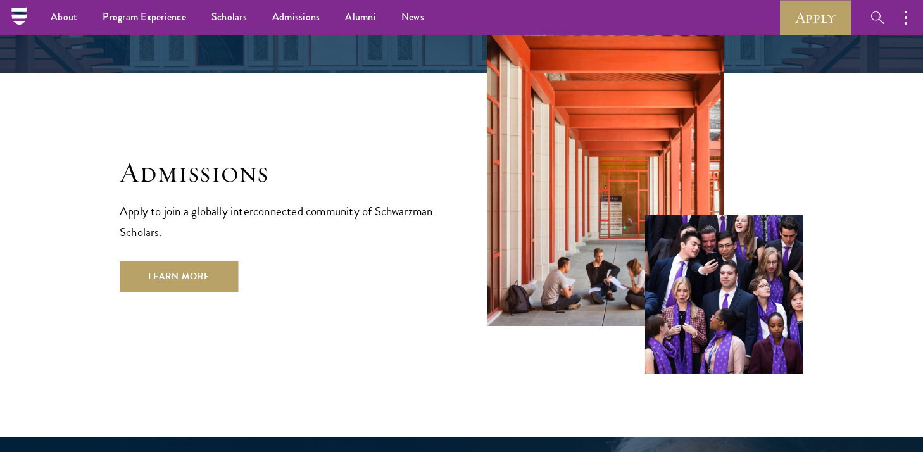
scroll to position [2036, 0]
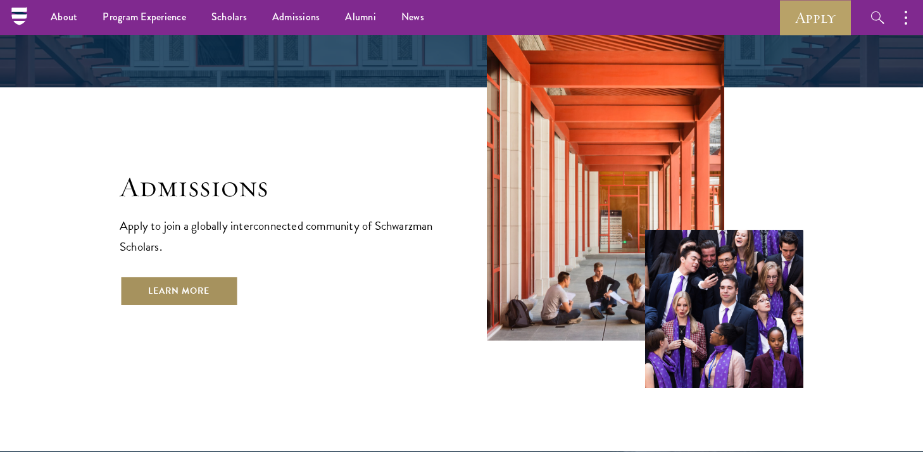
click at [206, 276] on link "Learn More" at bounding box center [179, 291] width 118 height 30
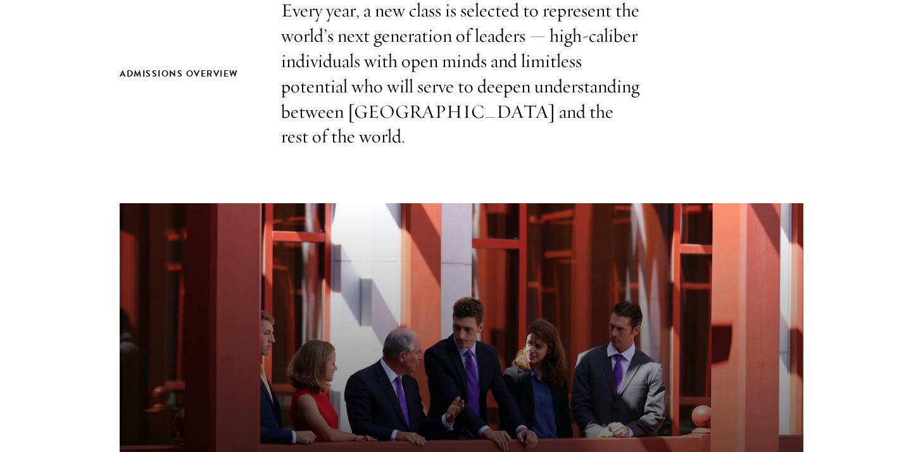
scroll to position [609, 0]
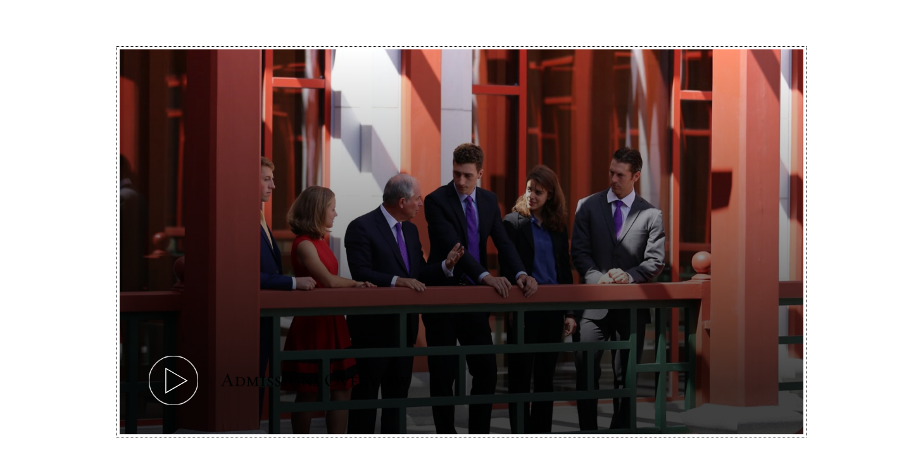
click at [464, 234] on button "Admissions Overview" at bounding box center [462, 241] width 684 height 385
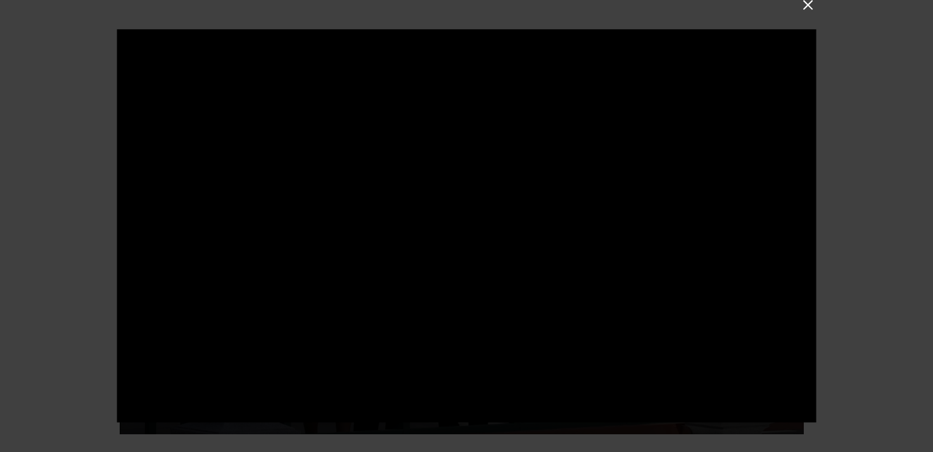
click at [856, 159] on div at bounding box center [466, 226] width 933 height 452
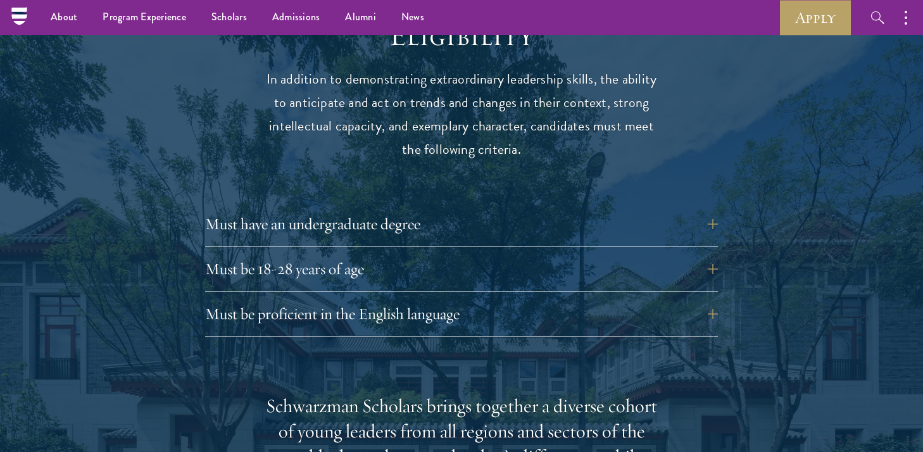
scroll to position [1666, 0]
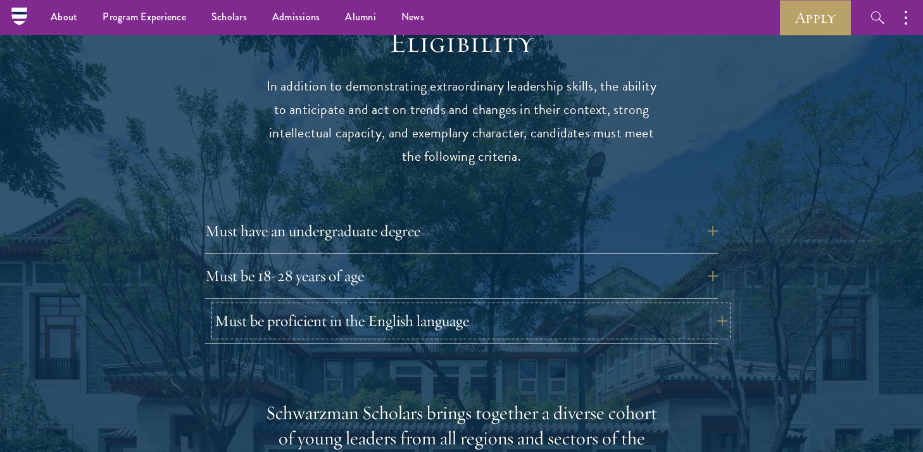
click at [581, 306] on button "Must be proficient in the English language" at bounding box center [471, 321] width 513 height 30
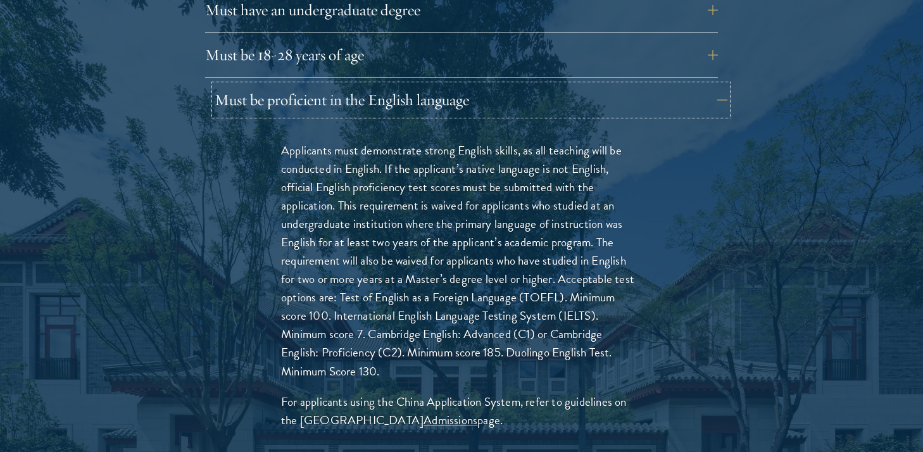
scroll to position [1893, 0]
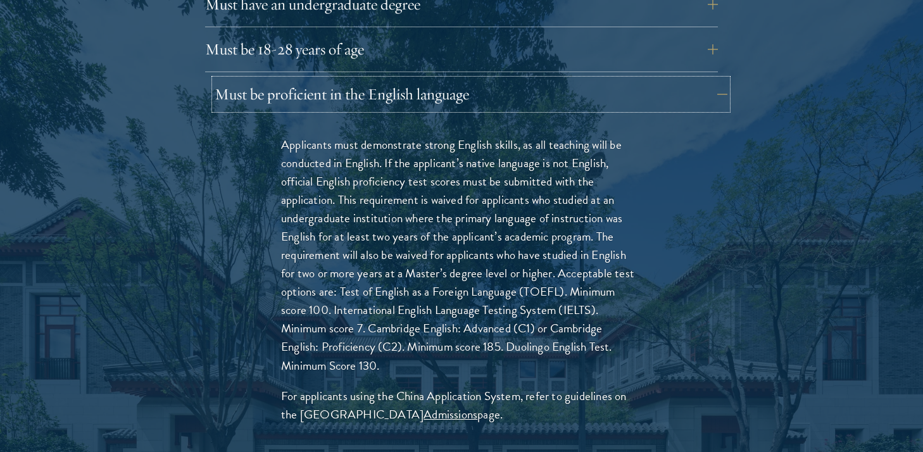
click at [445, 79] on button "Must be proficient in the English language" at bounding box center [471, 94] width 513 height 30
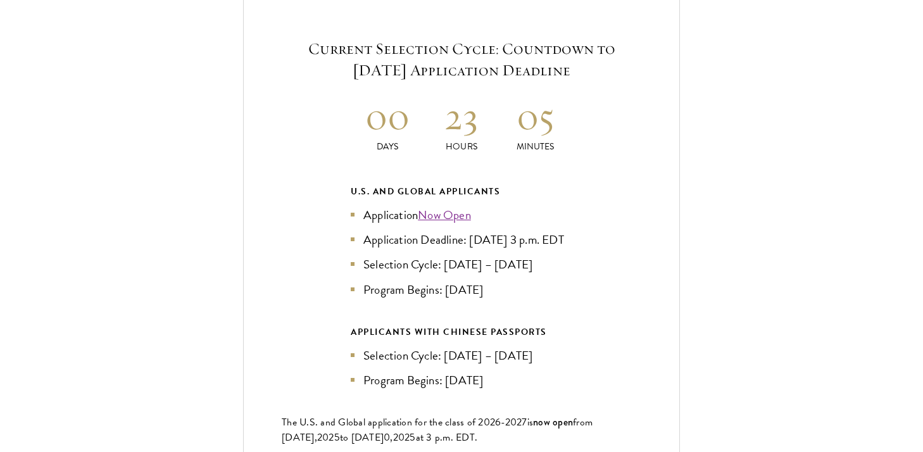
scroll to position [2853, 0]
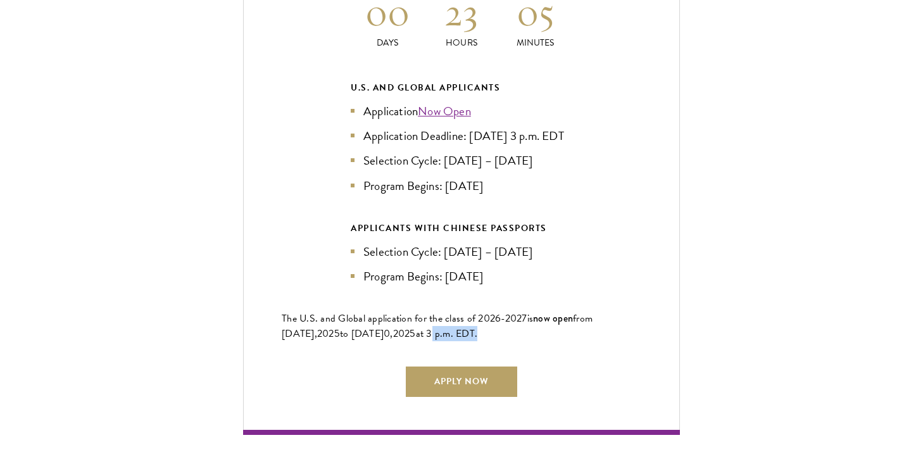
drag, startPoint x: 464, startPoint y: 321, endPoint x: 418, endPoint y: 330, distance: 46.5
click at [418, 330] on span "at 3 p.m. EDT." at bounding box center [447, 333] width 62 height 15
copy span "3 p.m. EDT"
click at [671, 241] on div "Current Selection Cycle: Countdown to September 10, 2025 Application Deadline 0…" at bounding box center [461, 164] width 437 height 539
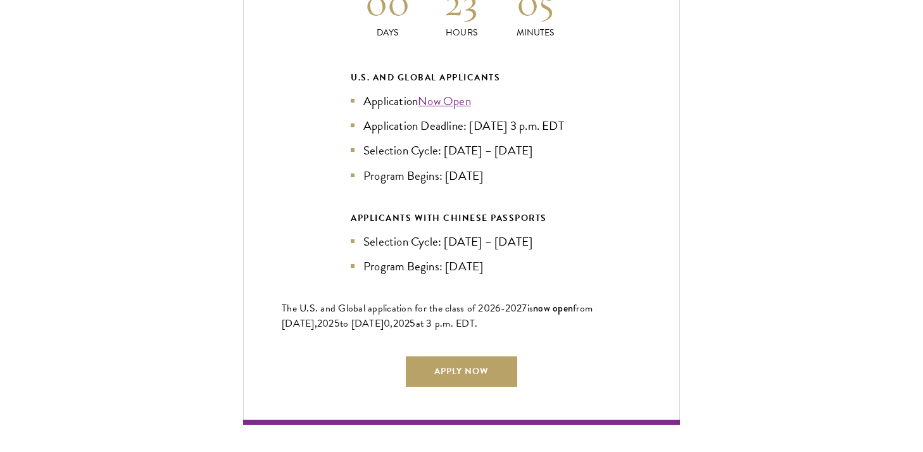
scroll to position [2864, 0]
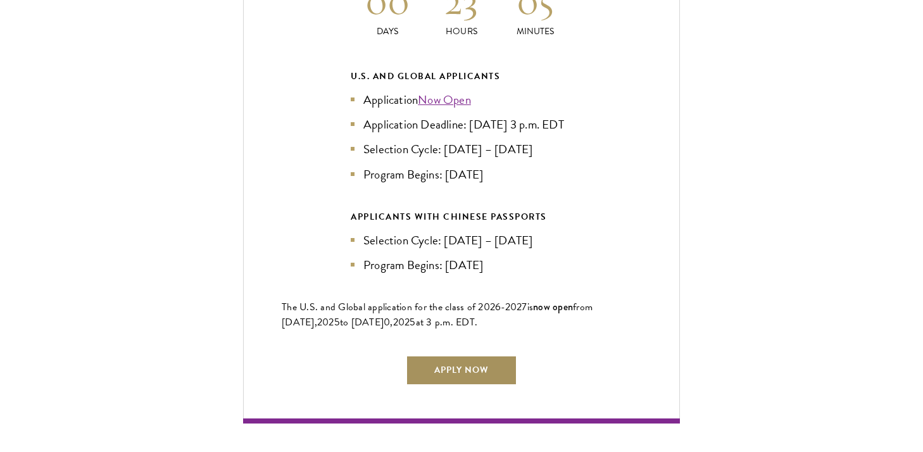
click at [450, 365] on link "Apply Now" at bounding box center [461, 370] width 111 height 30
click at [464, 365] on link "Apply Now" at bounding box center [461, 370] width 111 height 30
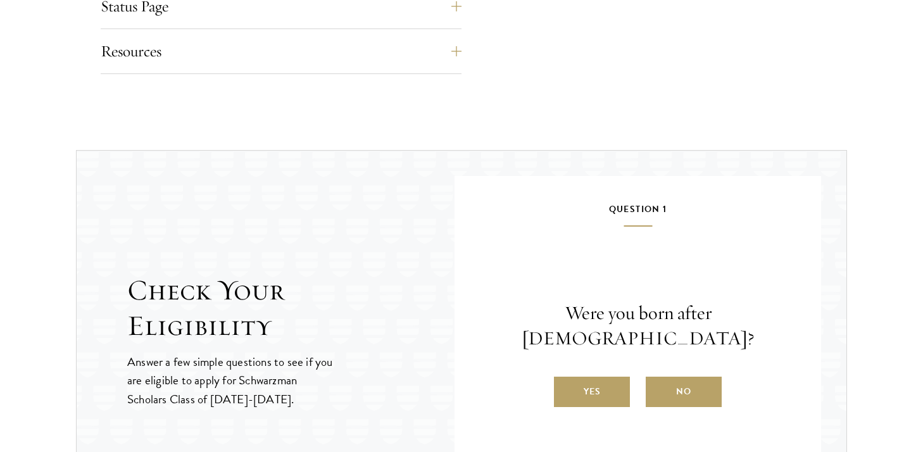
scroll to position [1794, 0]
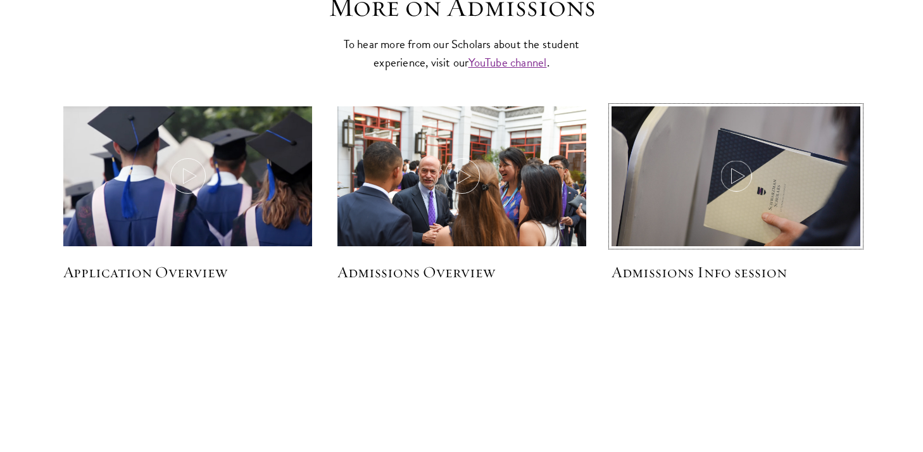
click at [739, 203] on img at bounding box center [736, 189] width 265 height 177
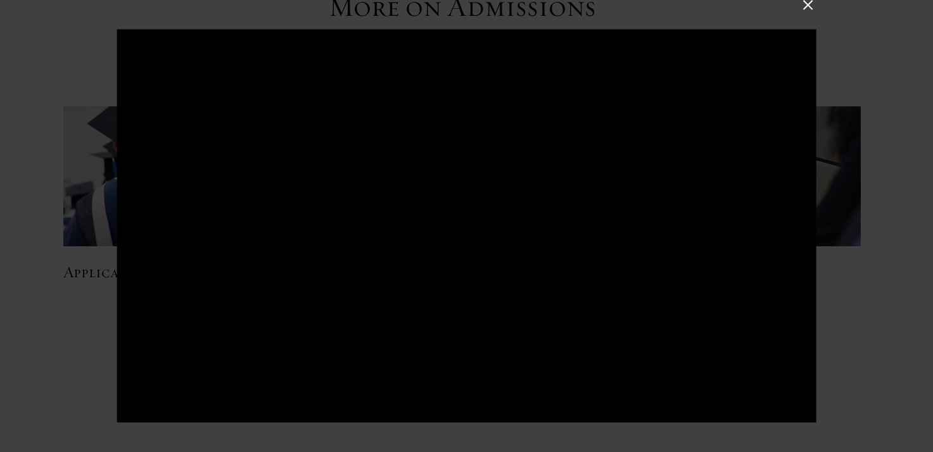
click at [866, 175] on div at bounding box center [466, 226] width 933 height 452
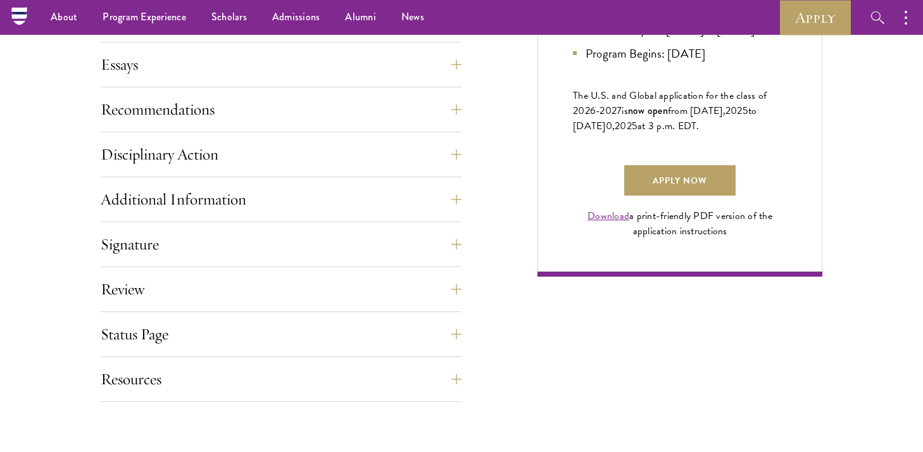
scroll to position [437, 0]
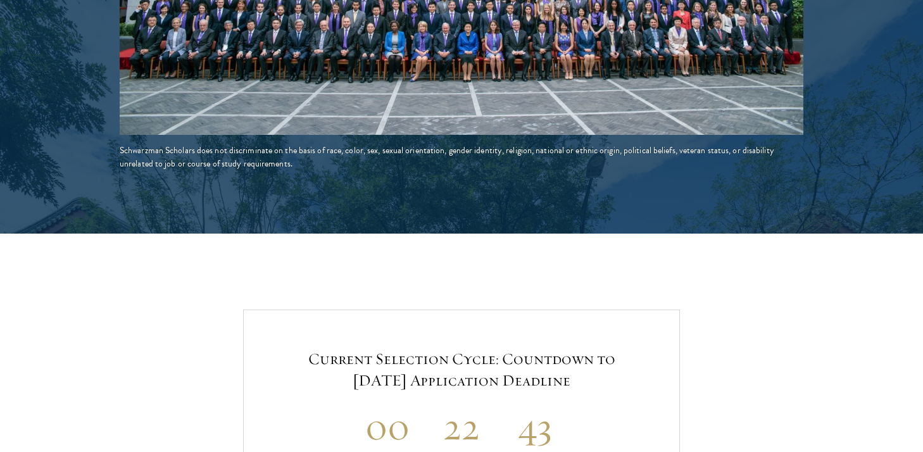
scroll to position [2663, 0]
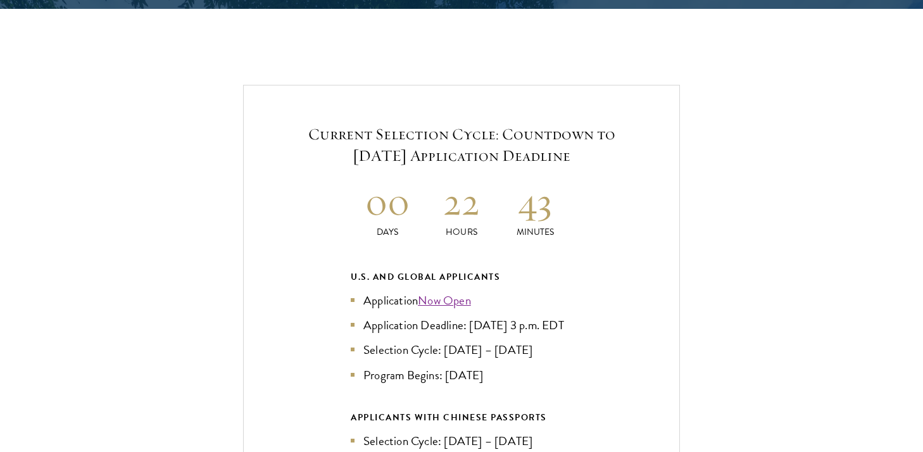
click at [457, 85] on div "Current Selection Cycle: Countdown to September 10, 2025 Application Deadline 0…" at bounding box center [461, 354] width 437 height 539
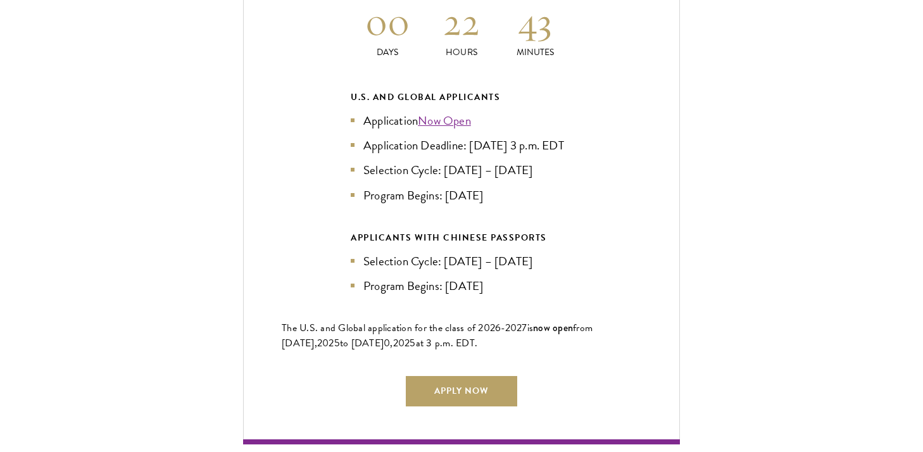
scroll to position [2846, 0]
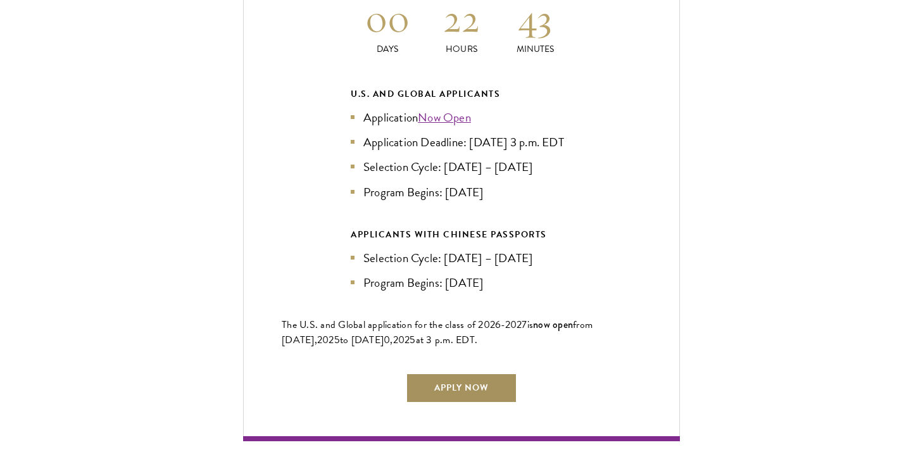
click at [455, 384] on link "Apply Now" at bounding box center [461, 388] width 111 height 30
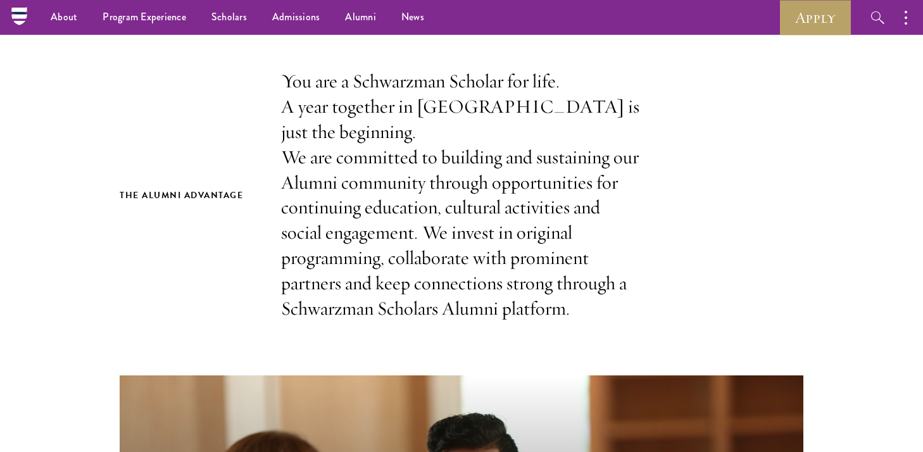
scroll to position [181, 0]
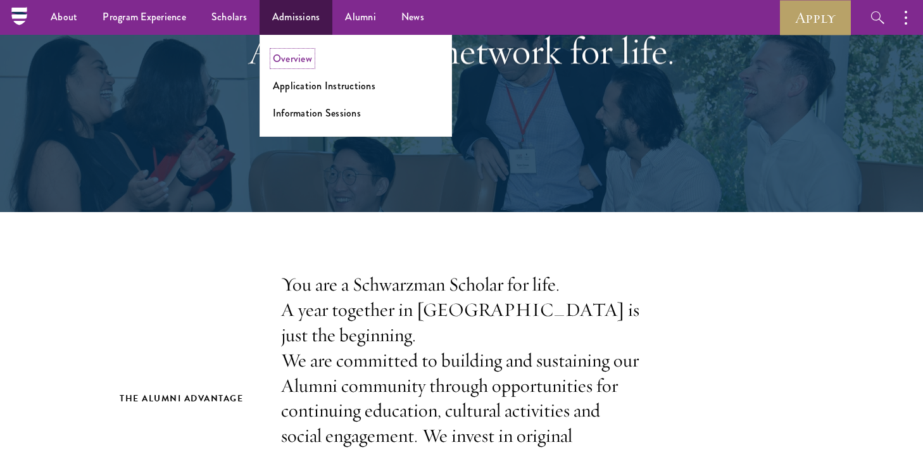
click at [296, 56] on link "Overview" at bounding box center [292, 58] width 39 height 15
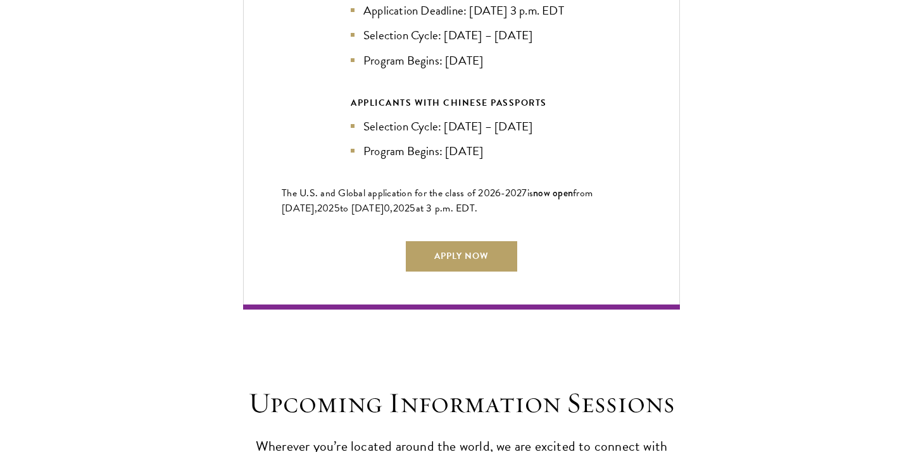
scroll to position [3093, 0]
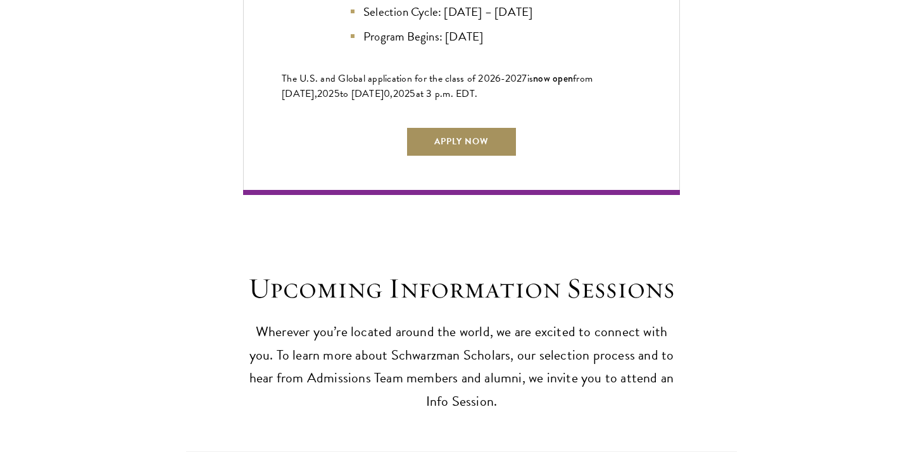
click at [475, 139] on link "Apply Now" at bounding box center [461, 142] width 111 height 30
